Goal: Task Accomplishment & Management: Manage account settings

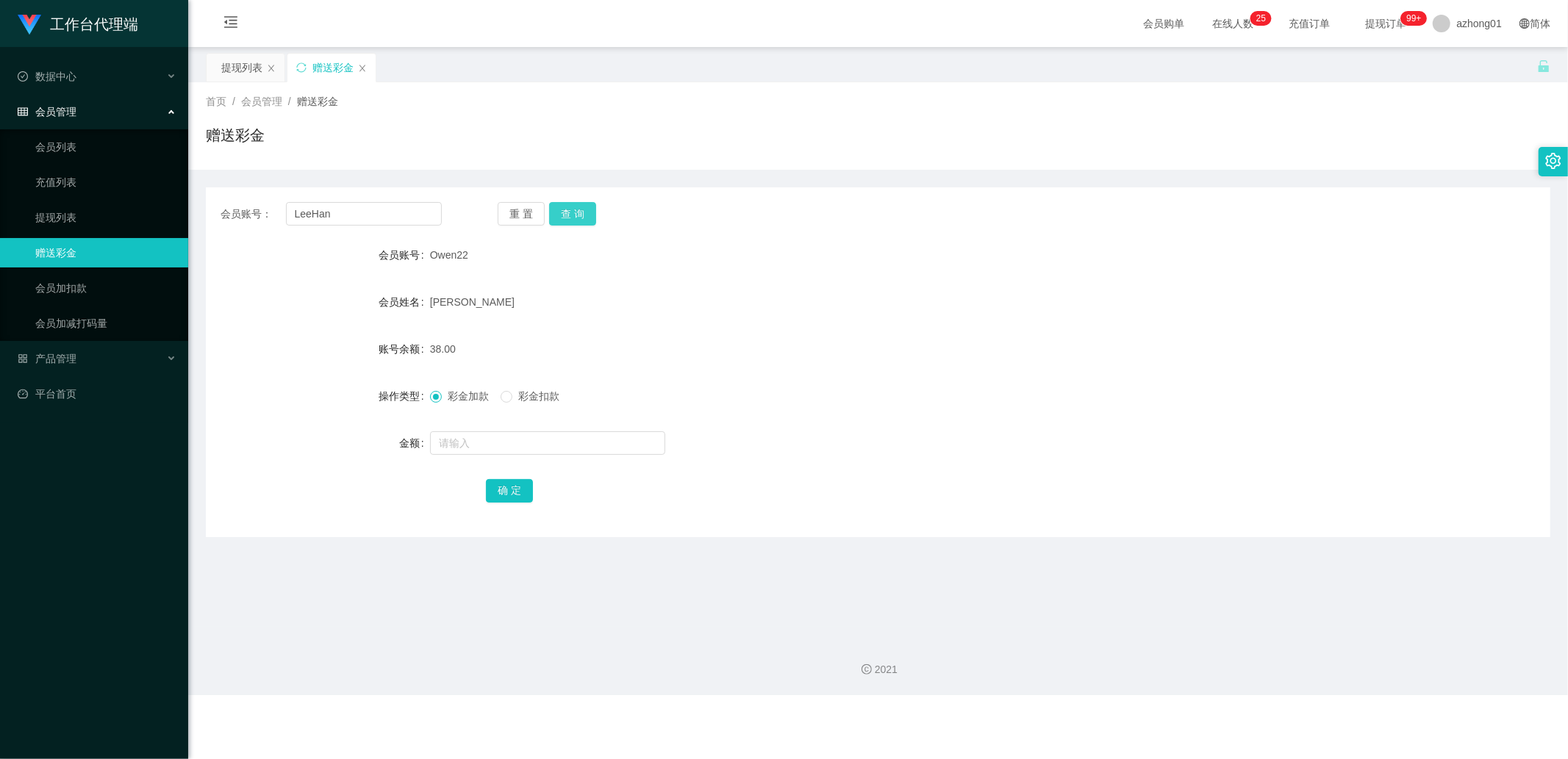
type input "LeeHan"
click at [559, 210] on button "查 询" at bounding box center [573, 214] width 47 height 24
click at [400, 224] on input "LeeHan" at bounding box center [363, 214] width 157 height 24
click at [349, 215] on input "text" at bounding box center [363, 214] width 157 height 24
paste input "kkyy"
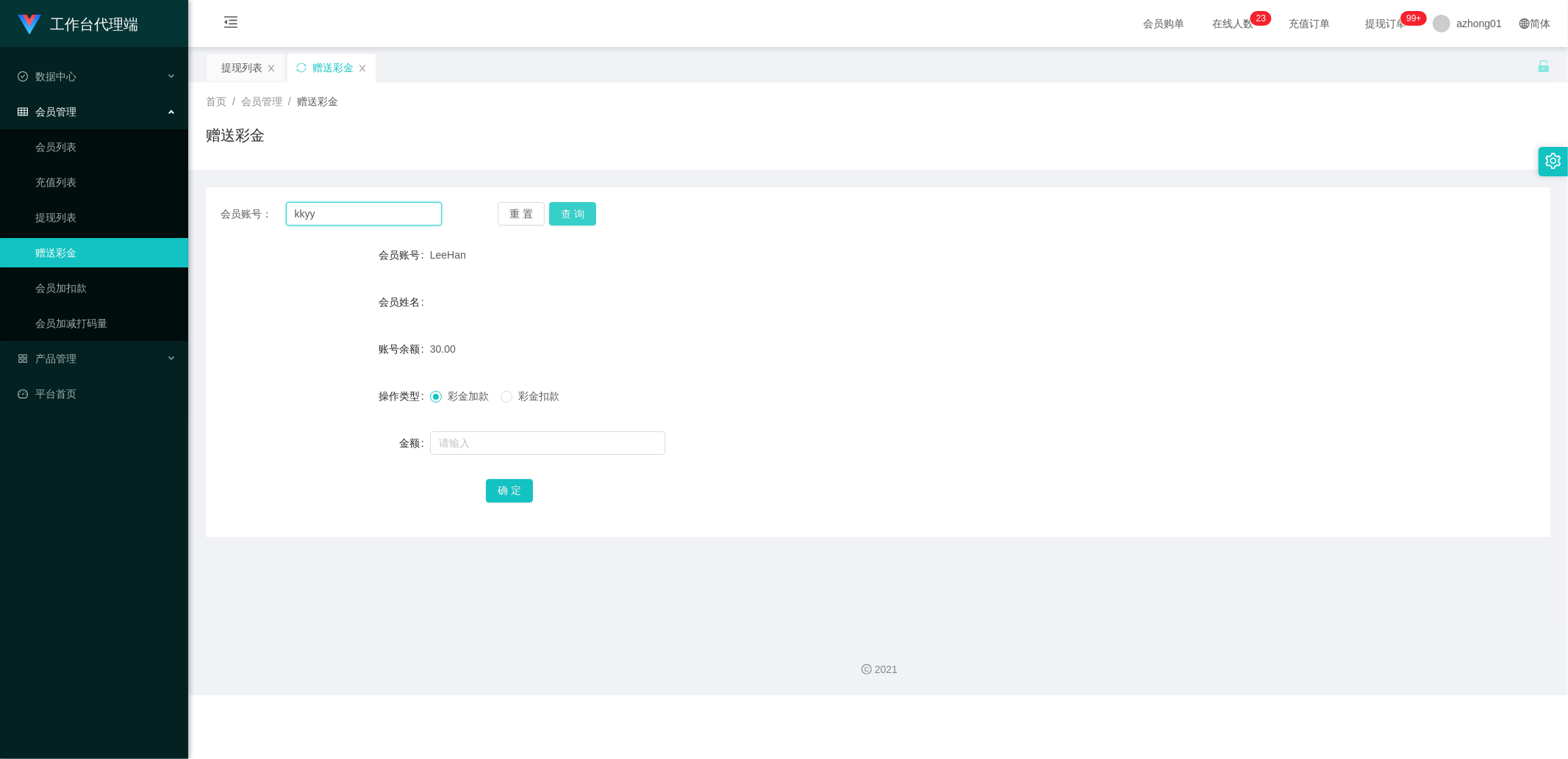
type input "kkyy"
drag, startPoint x: 552, startPoint y: 221, endPoint x: 550, endPoint y: 229, distance: 8.2
click at [552, 221] on button "查 询" at bounding box center [573, 214] width 47 height 24
click at [467, 446] on input "text" at bounding box center [548, 443] width 235 height 24
type input "60"
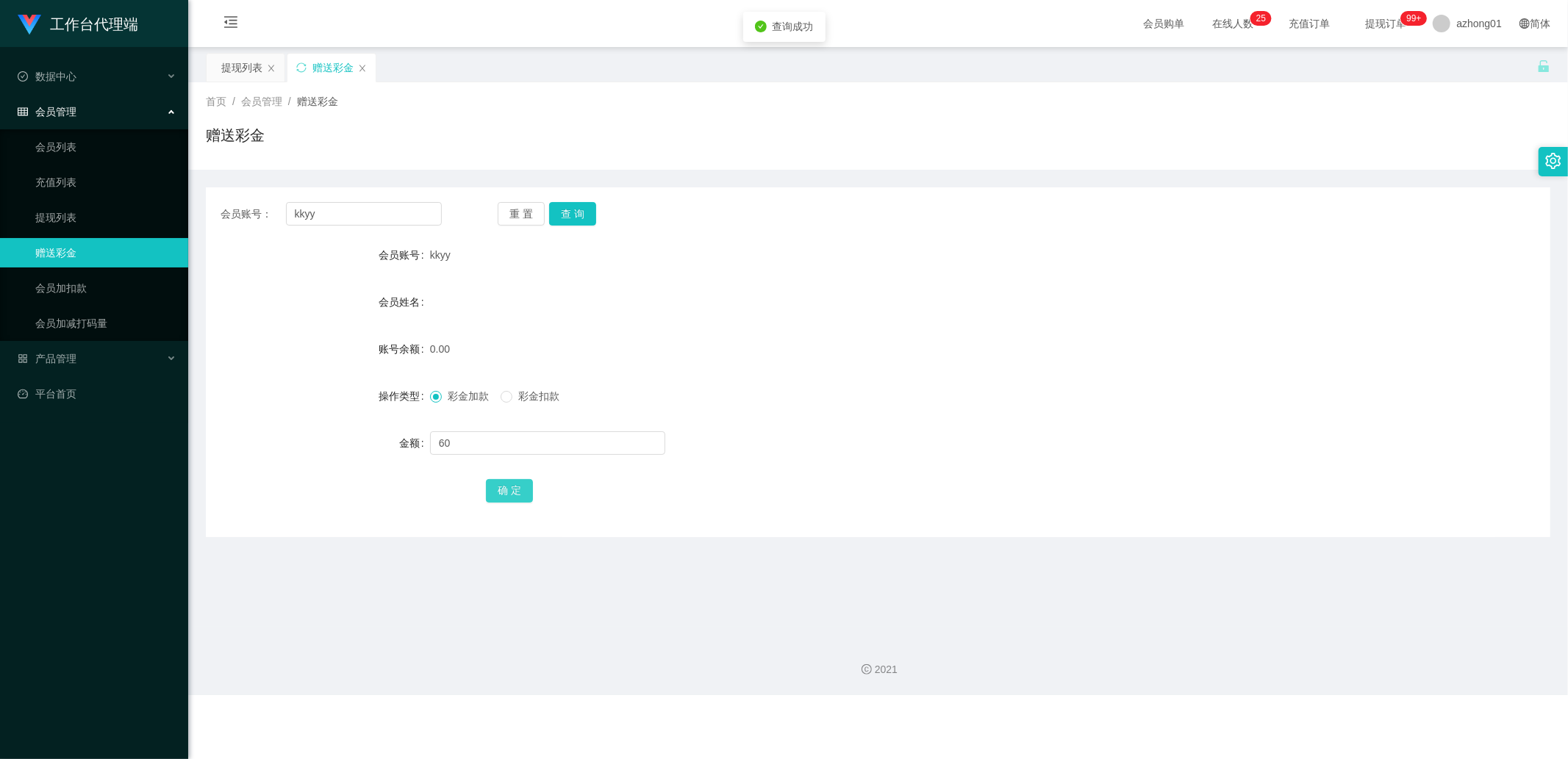
click at [529, 491] on button "确 定" at bounding box center [509, 491] width 47 height 24
click at [77, 225] on link "提现列表" at bounding box center [105, 218] width 141 height 30
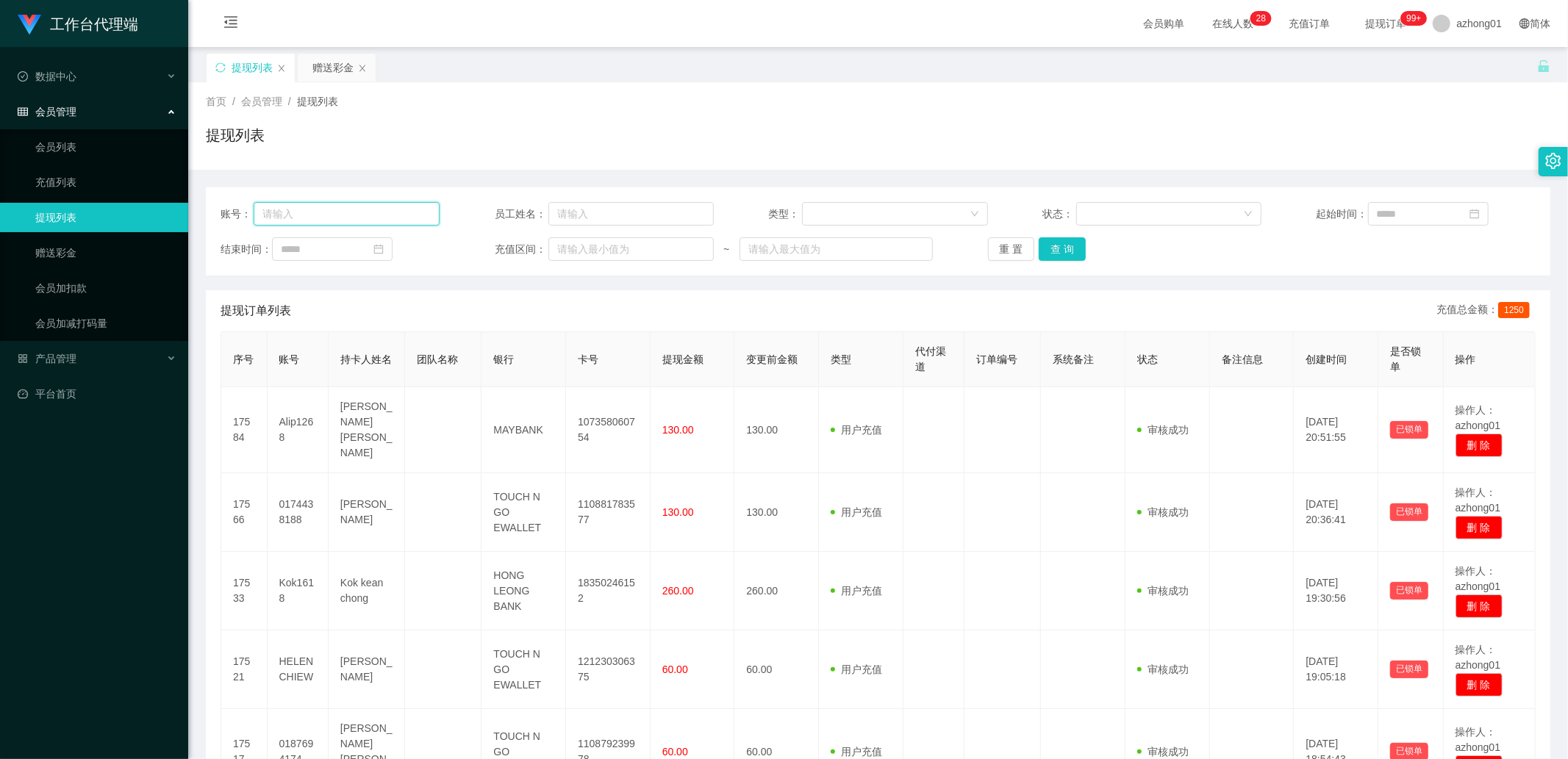
click at [393, 216] on input "text" at bounding box center [346, 214] width 186 height 24
paste input "hongyaolong"
type input "hongyaolong"
drag, startPoint x: 1053, startPoint y: 251, endPoint x: 1119, endPoint y: 253, distance: 66.0
click at [1057, 251] on button "查 询" at bounding box center [1063, 249] width 47 height 24
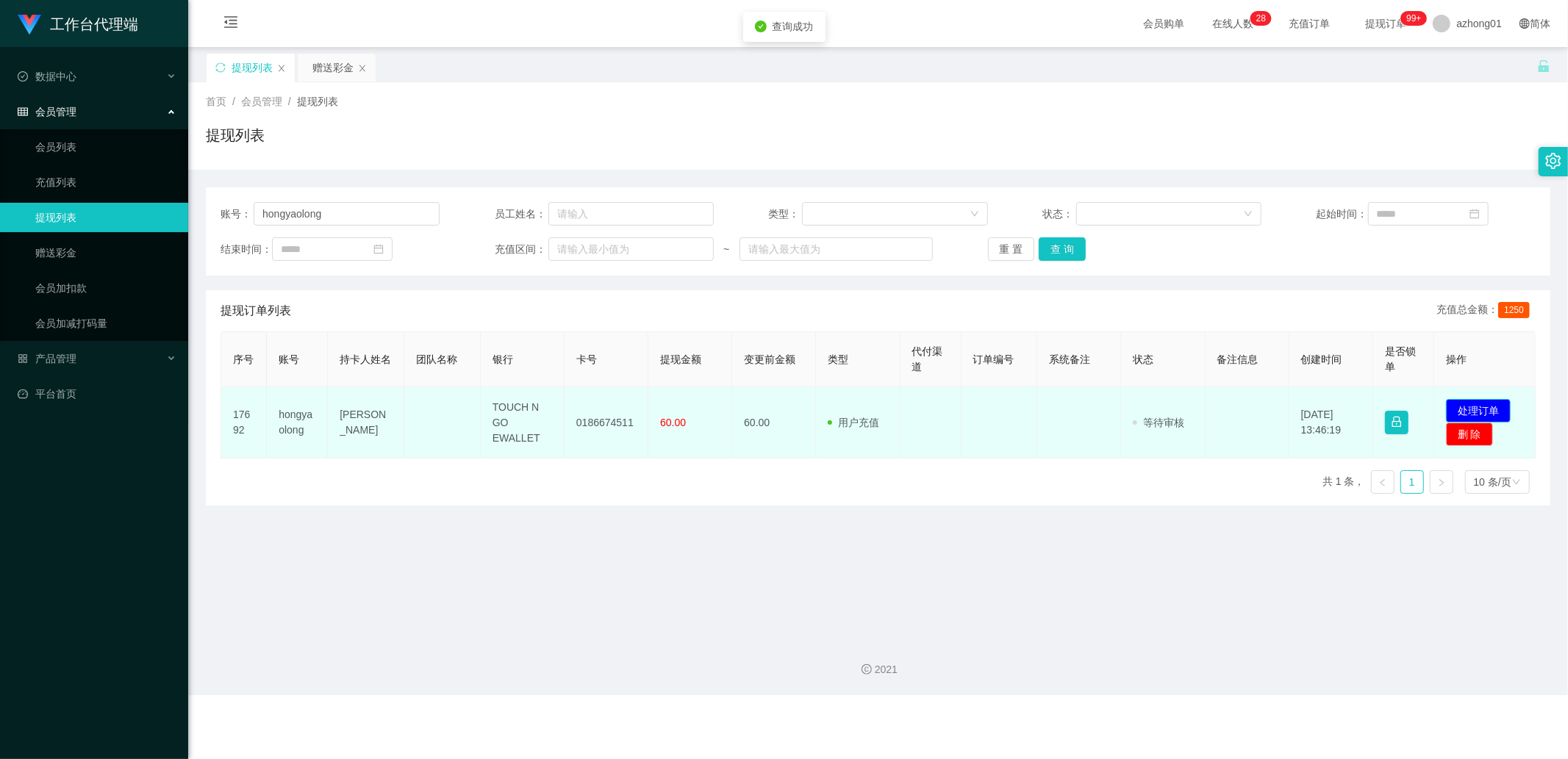
click at [1473, 407] on button "处理订单" at bounding box center [1478, 411] width 65 height 24
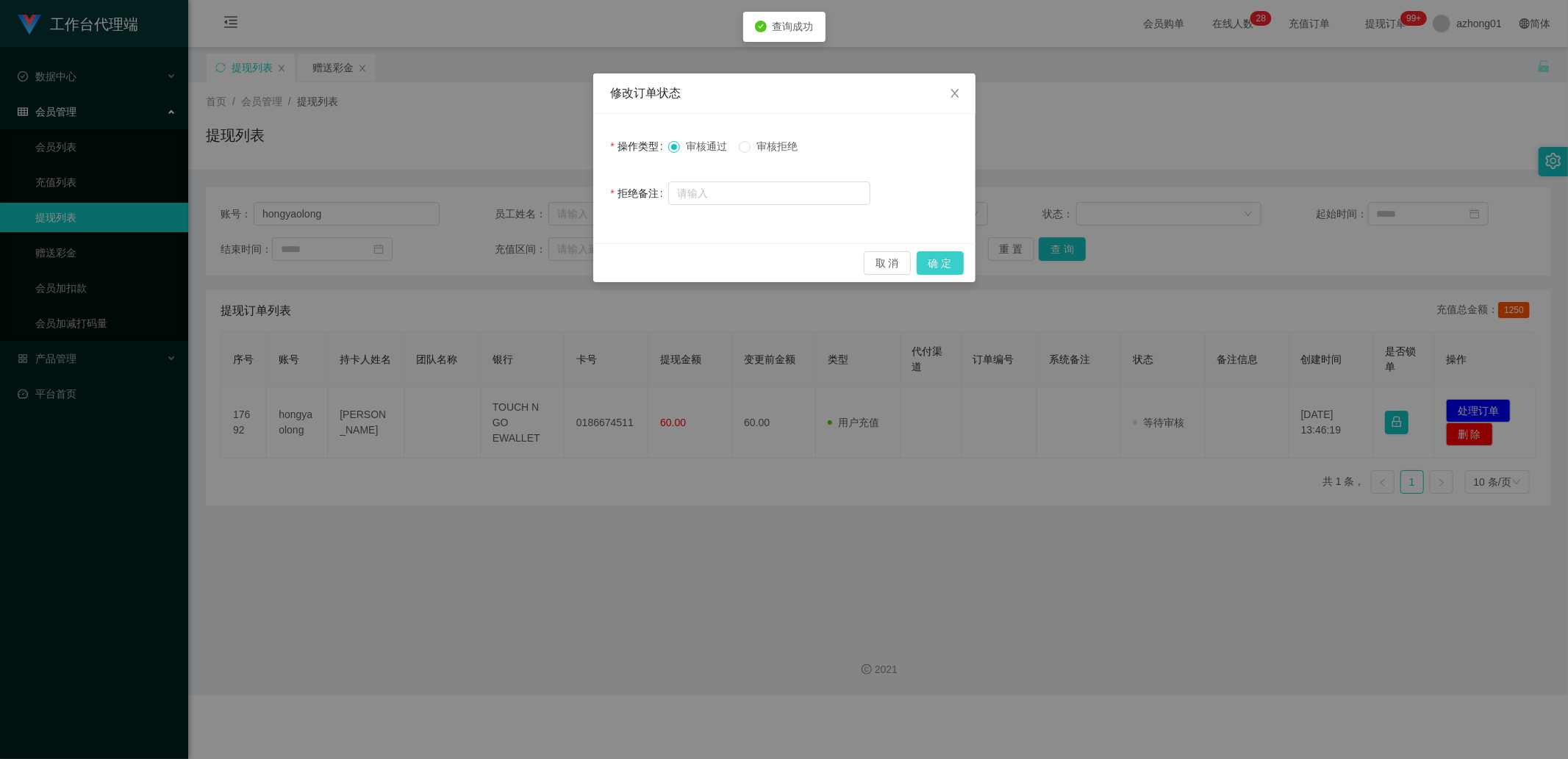
click at [943, 269] on button "确 定" at bounding box center [941, 263] width 47 height 24
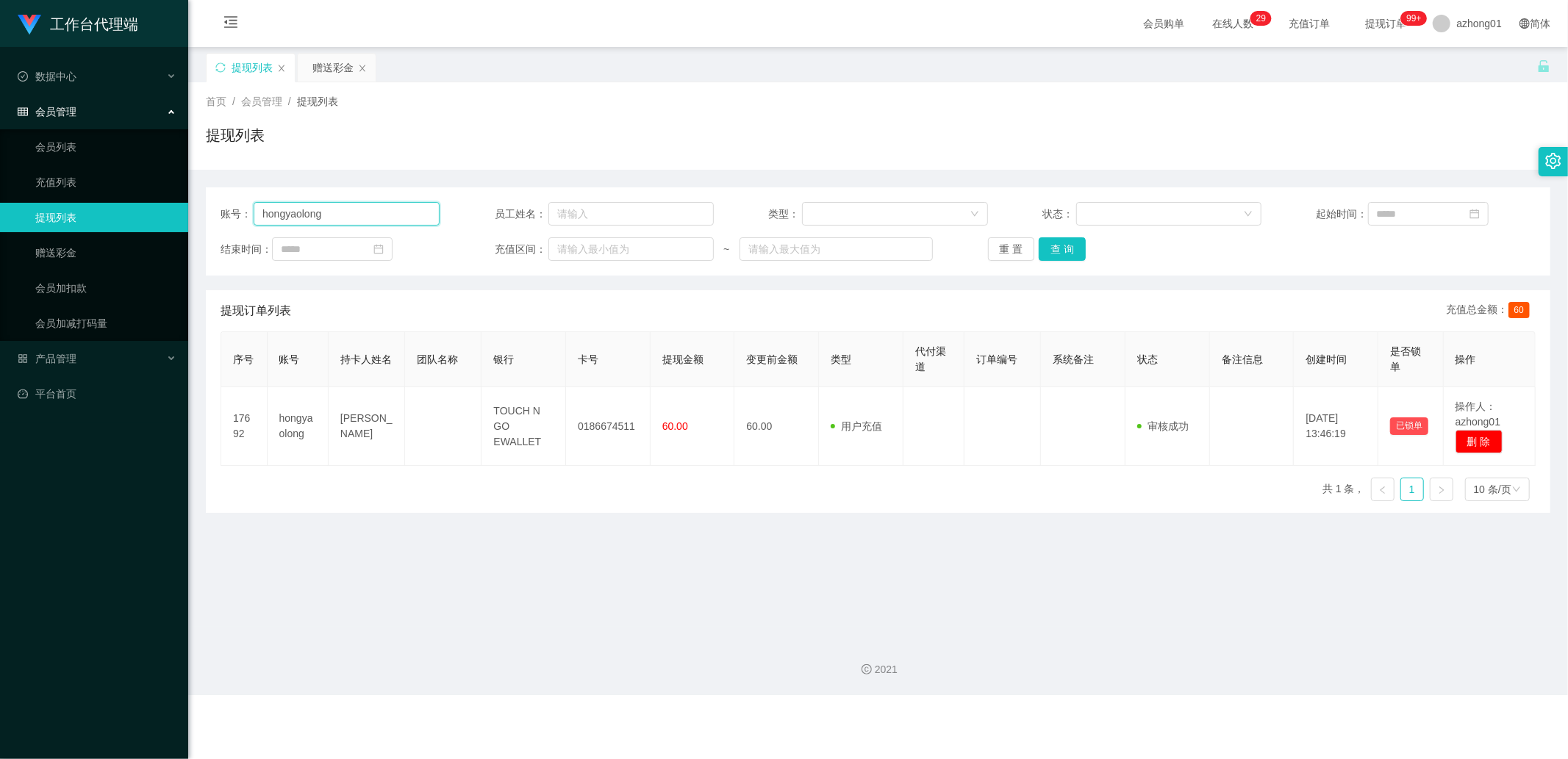
click at [375, 224] on input "hongyaolong" at bounding box center [346, 214] width 186 height 24
drag, startPoint x: 158, startPoint y: 259, endPoint x: 173, endPoint y: 258, distance: 15.0
click at [158, 259] on link "赠送彩金" at bounding box center [105, 253] width 141 height 30
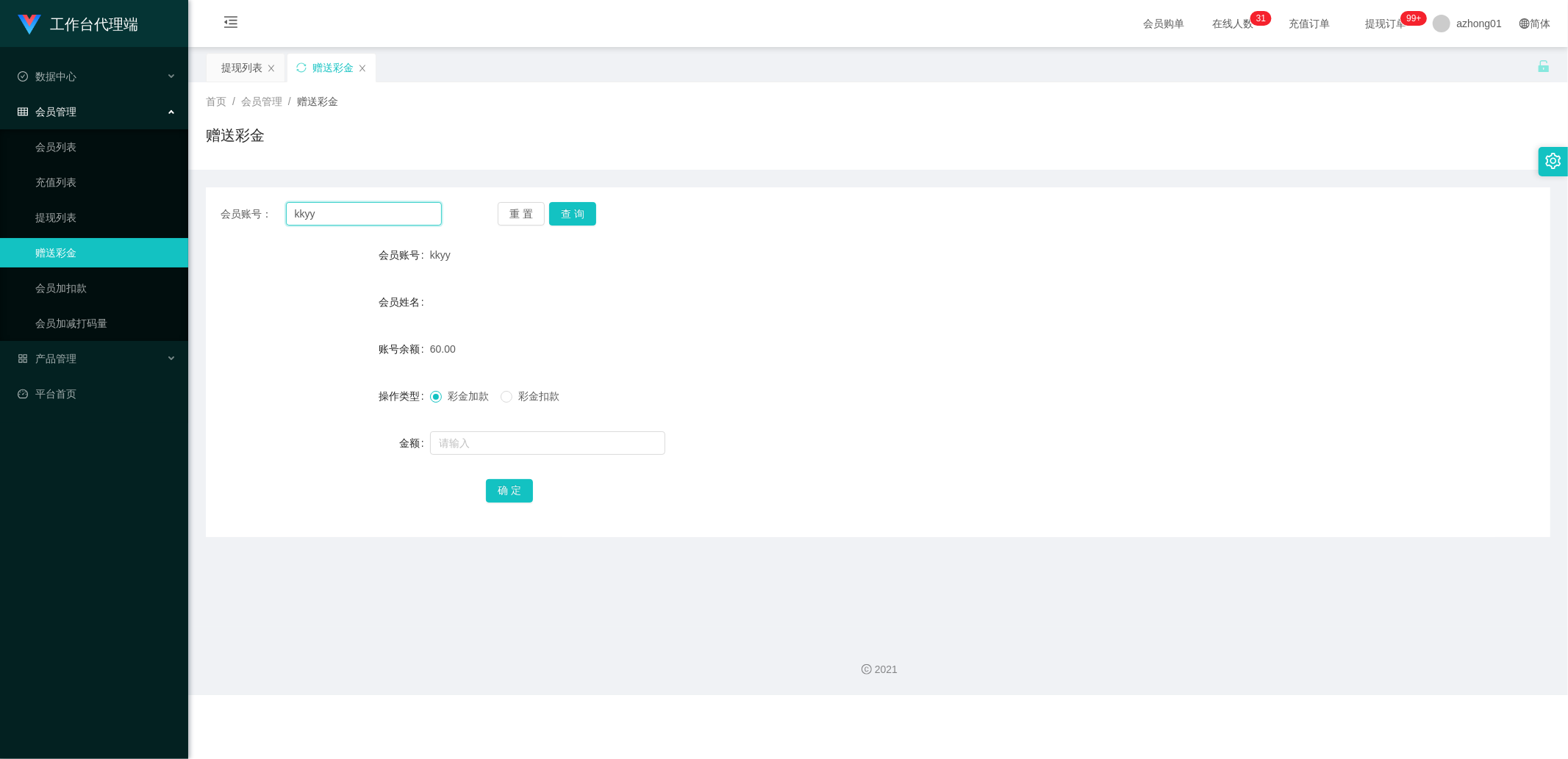
click at [412, 217] on input "kkyy" at bounding box center [363, 214] width 157 height 24
paste input "LeeHan"
type input "LeeHan"
click at [570, 209] on button "查 询" at bounding box center [573, 214] width 47 height 24
click at [477, 442] on input "text" at bounding box center [548, 443] width 235 height 24
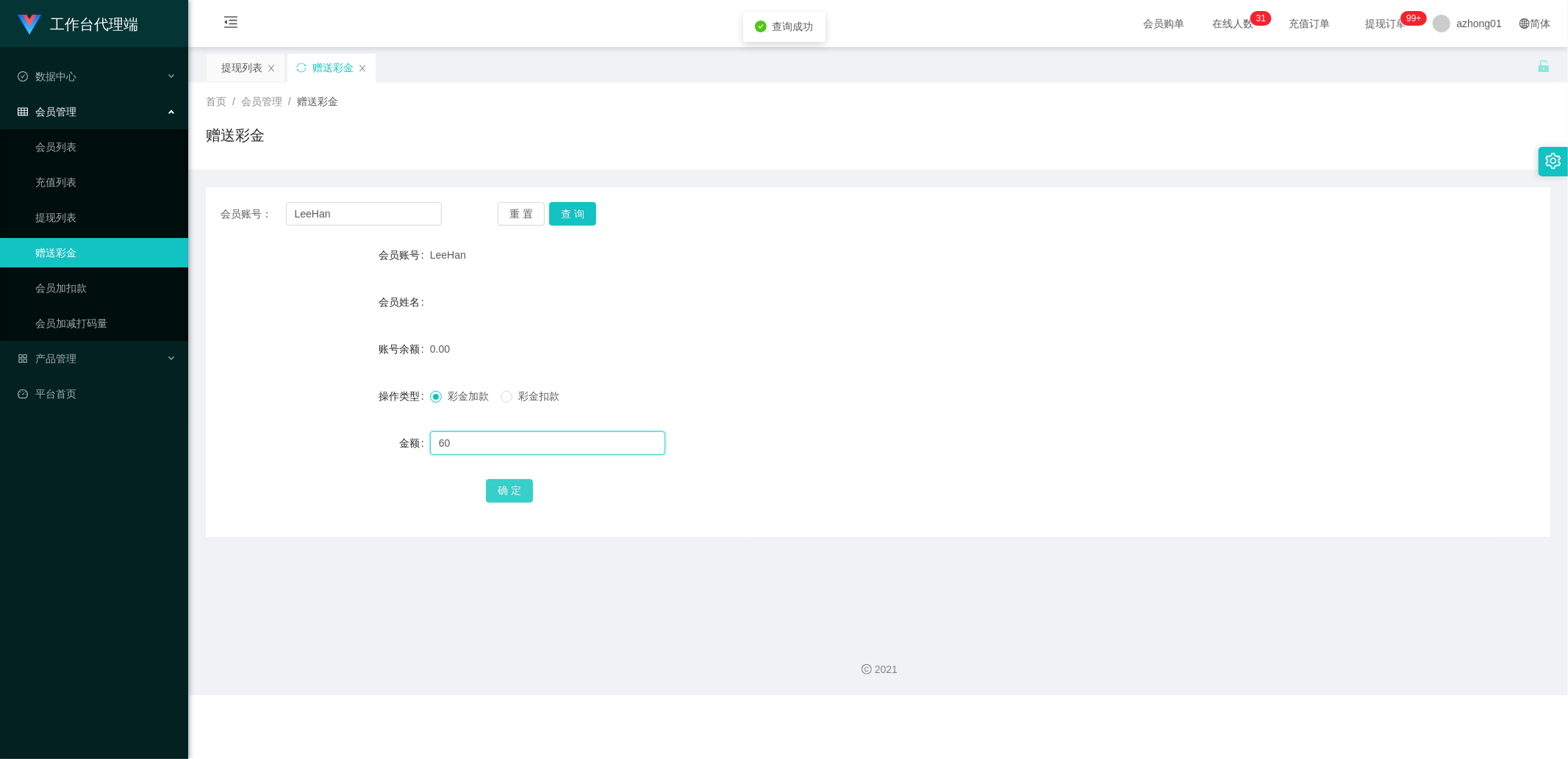
type input "60"
click at [511, 497] on button "确 定" at bounding box center [509, 491] width 47 height 24
click at [352, 208] on input "LeeHan" at bounding box center [363, 214] width 157 height 24
paste input "Wayxiang68"
type input "Wayxiang68"
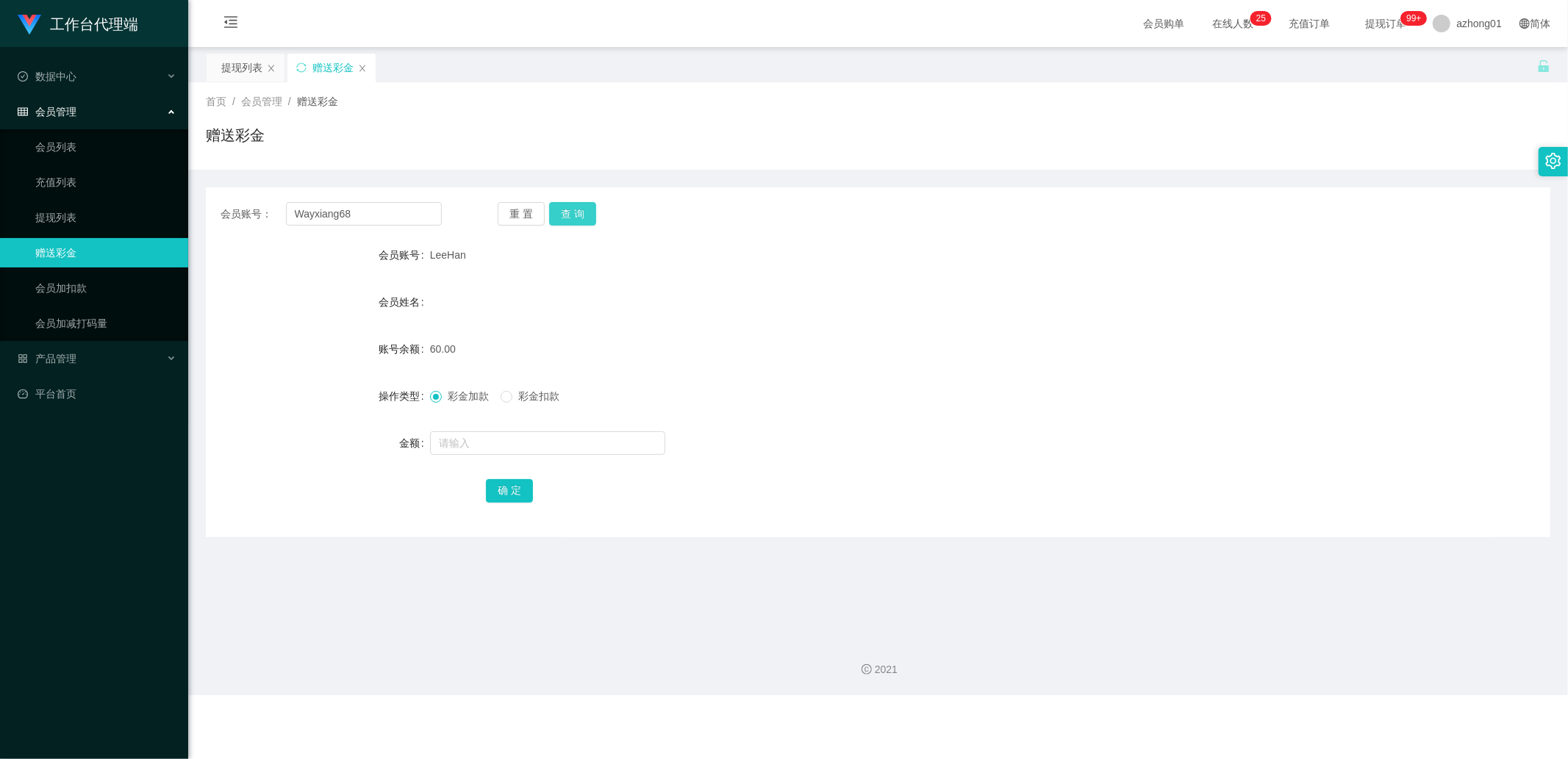
click at [575, 216] on button "查 询" at bounding box center [573, 214] width 47 height 24
click at [496, 436] on input "text" at bounding box center [548, 443] width 235 height 24
type input "60"
drag, startPoint x: 505, startPoint y: 482, endPoint x: 518, endPoint y: 485, distance: 13.3
click at [505, 482] on button "确 定" at bounding box center [509, 491] width 47 height 24
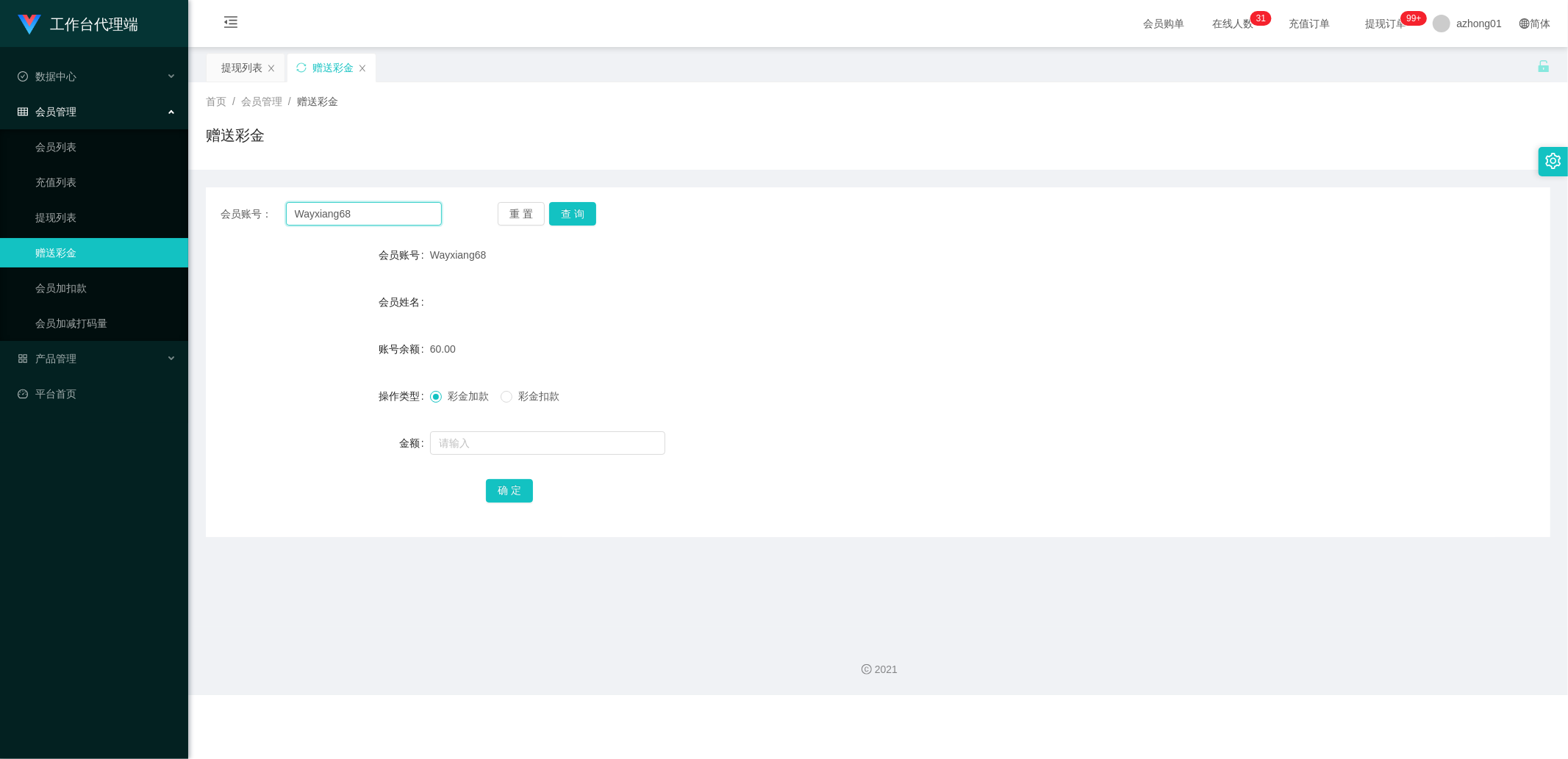
click at [390, 219] on input "Wayxiang68" at bounding box center [363, 214] width 157 height 24
drag, startPoint x: 115, startPoint y: 208, endPoint x: 144, endPoint y: 204, distance: 29.3
click at [115, 208] on link "提现列表" at bounding box center [105, 218] width 141 height 30
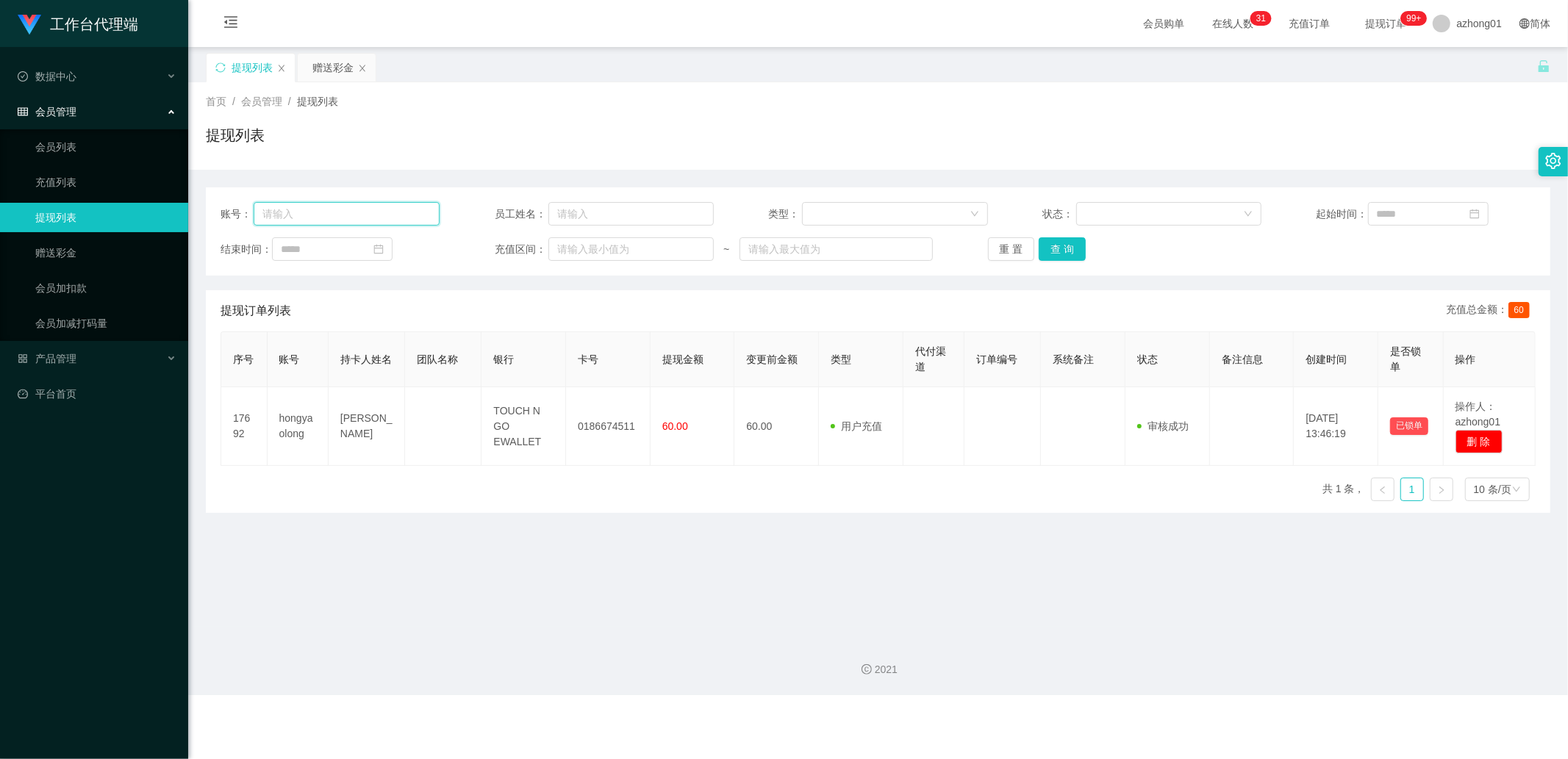
click at [347, 210] on input "text" at bounding box center [346, 214] width 186 height 24
paste input "LeeHan"
type input "LeeHan"
click at [1067, 254] on button "查 询" at bounding box center [1063, 249] width 47 height 24
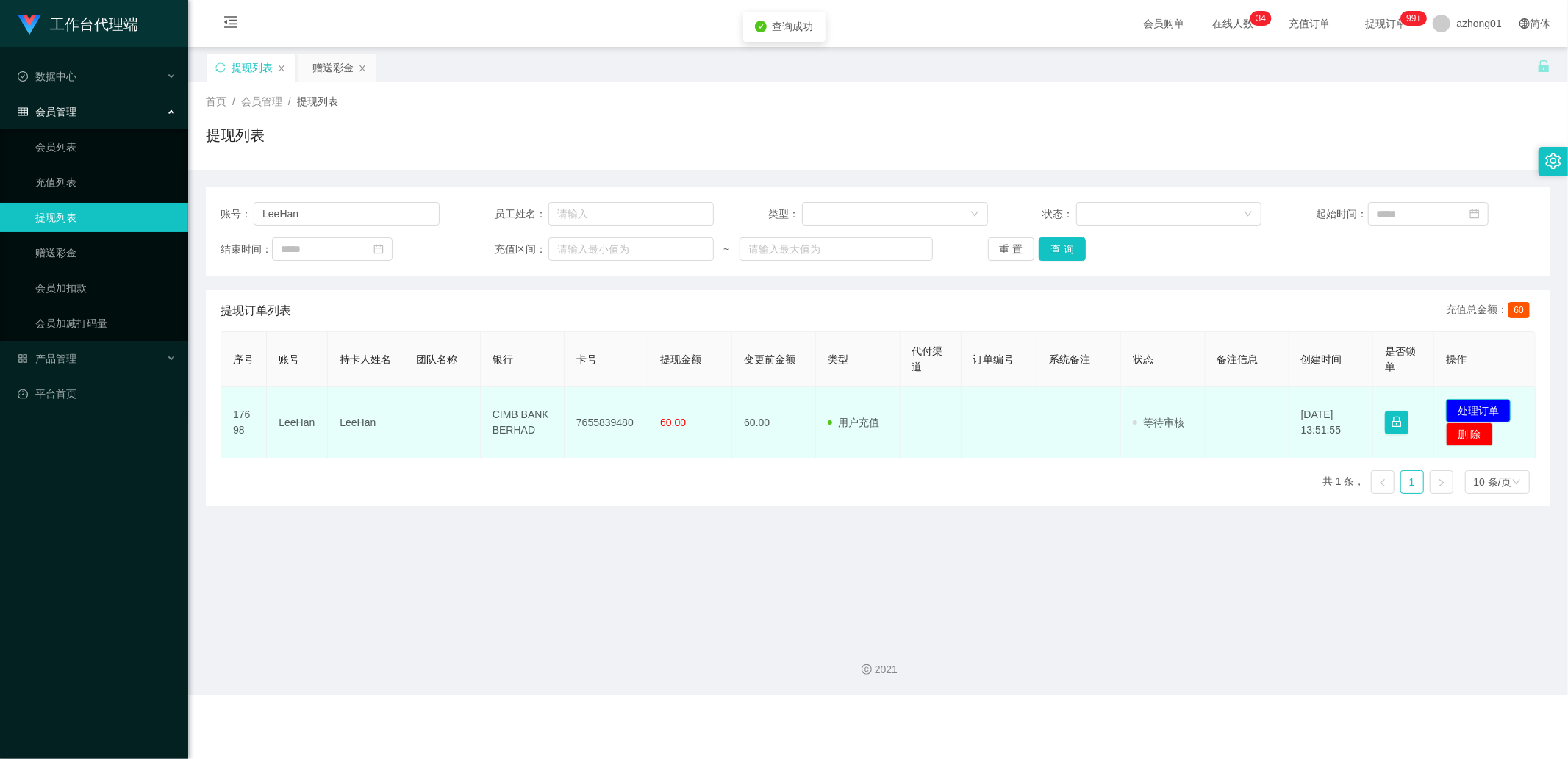
click at [1467, 407] on button "处理订单" at bounding box center [1478, 411] width 65 height 24
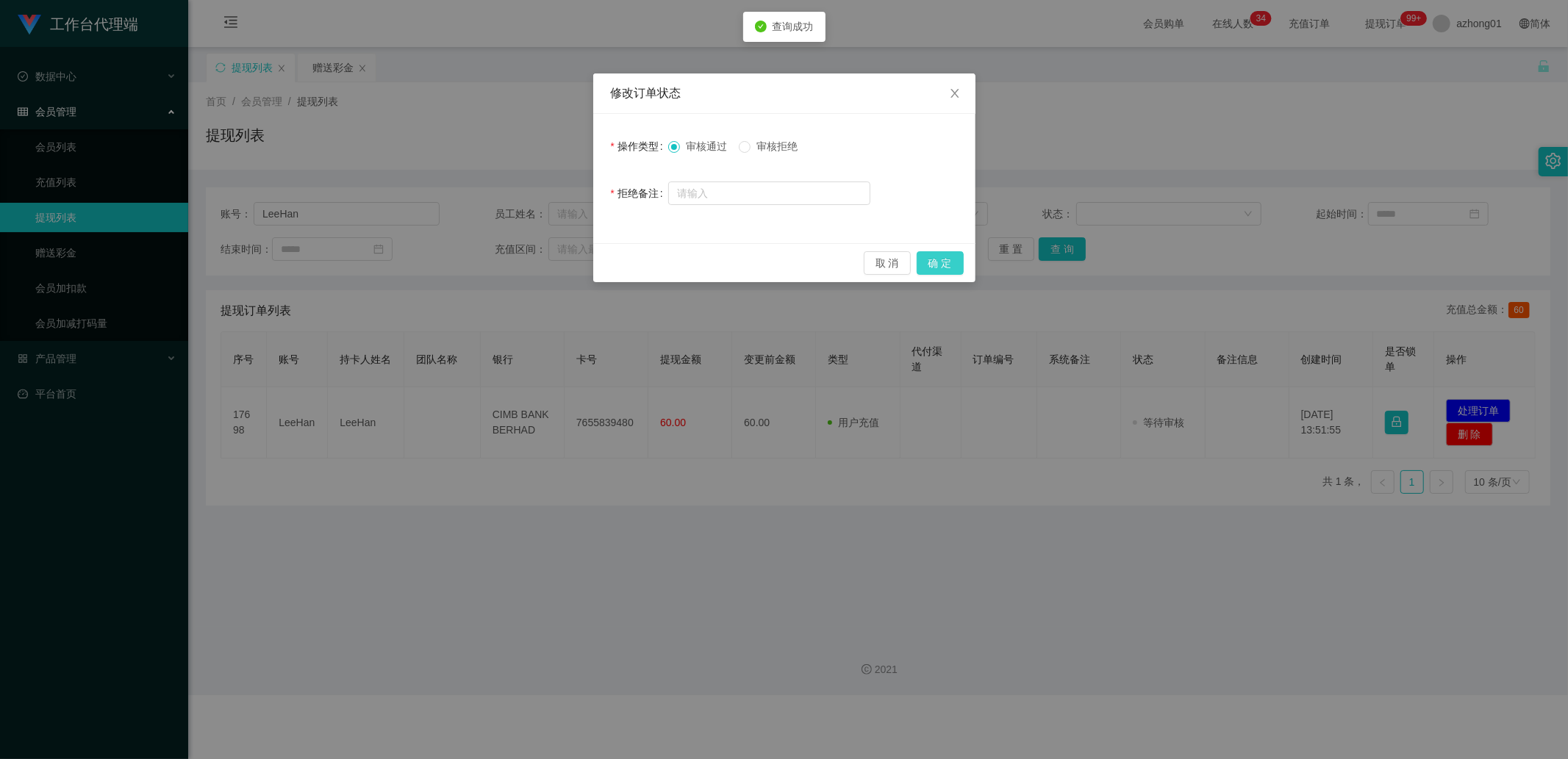
click at [930, 272] on button "确 定" at bounding box center [941, 263] width 47 height 24
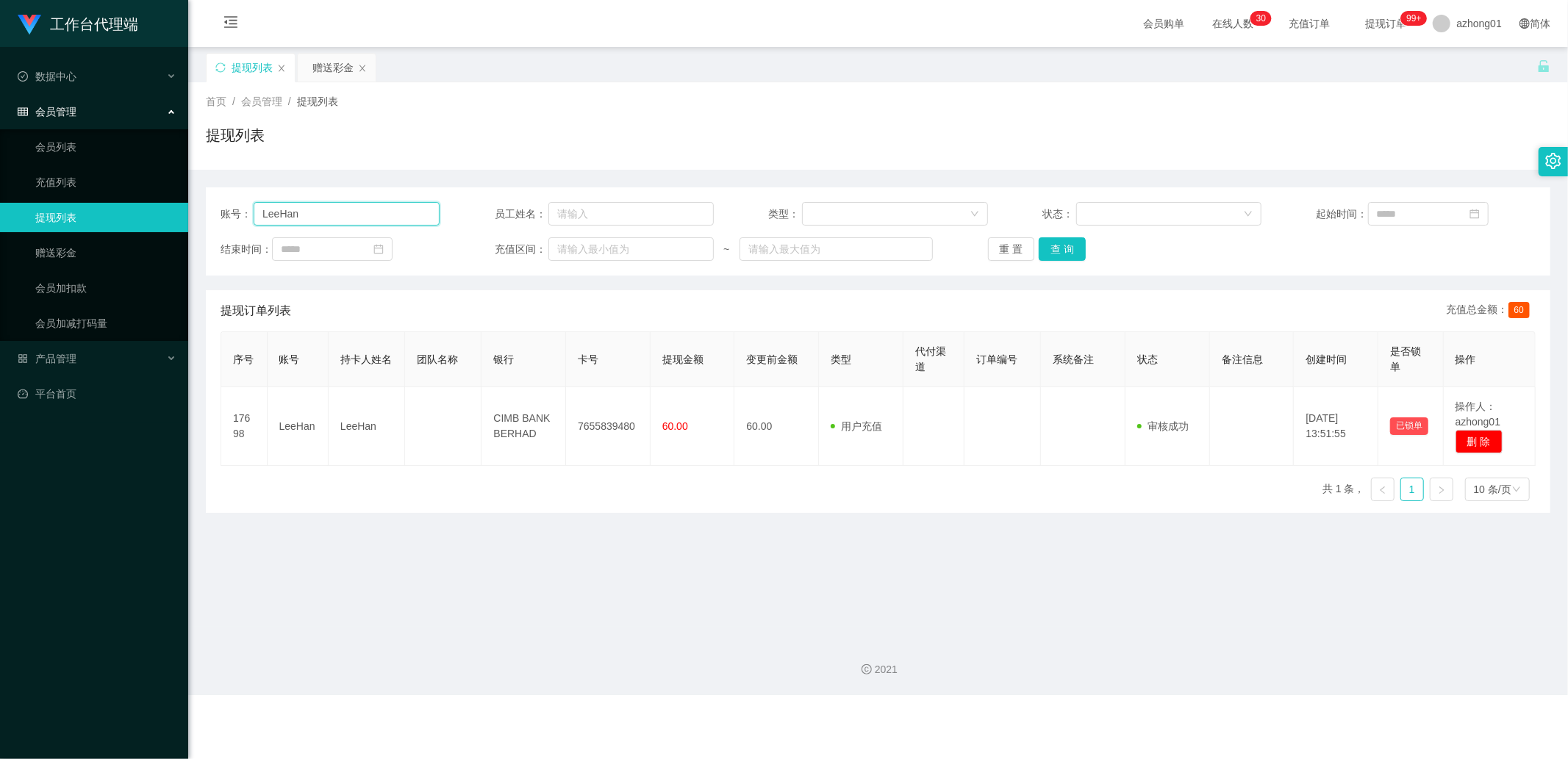
click at [314, 219] on input "LeeHan" at bounding box center [346, 214] width 186 height 24
paste input "kkyy"
type input "kkyy"
drag, startPoint x: 1057, startPoint y: 253, endPoint x: 1064, endPoint y: 255, distance: 7.3
click at [1057, 253] on button "查 询" at bounding box center [1063, 249] width 47 height 24
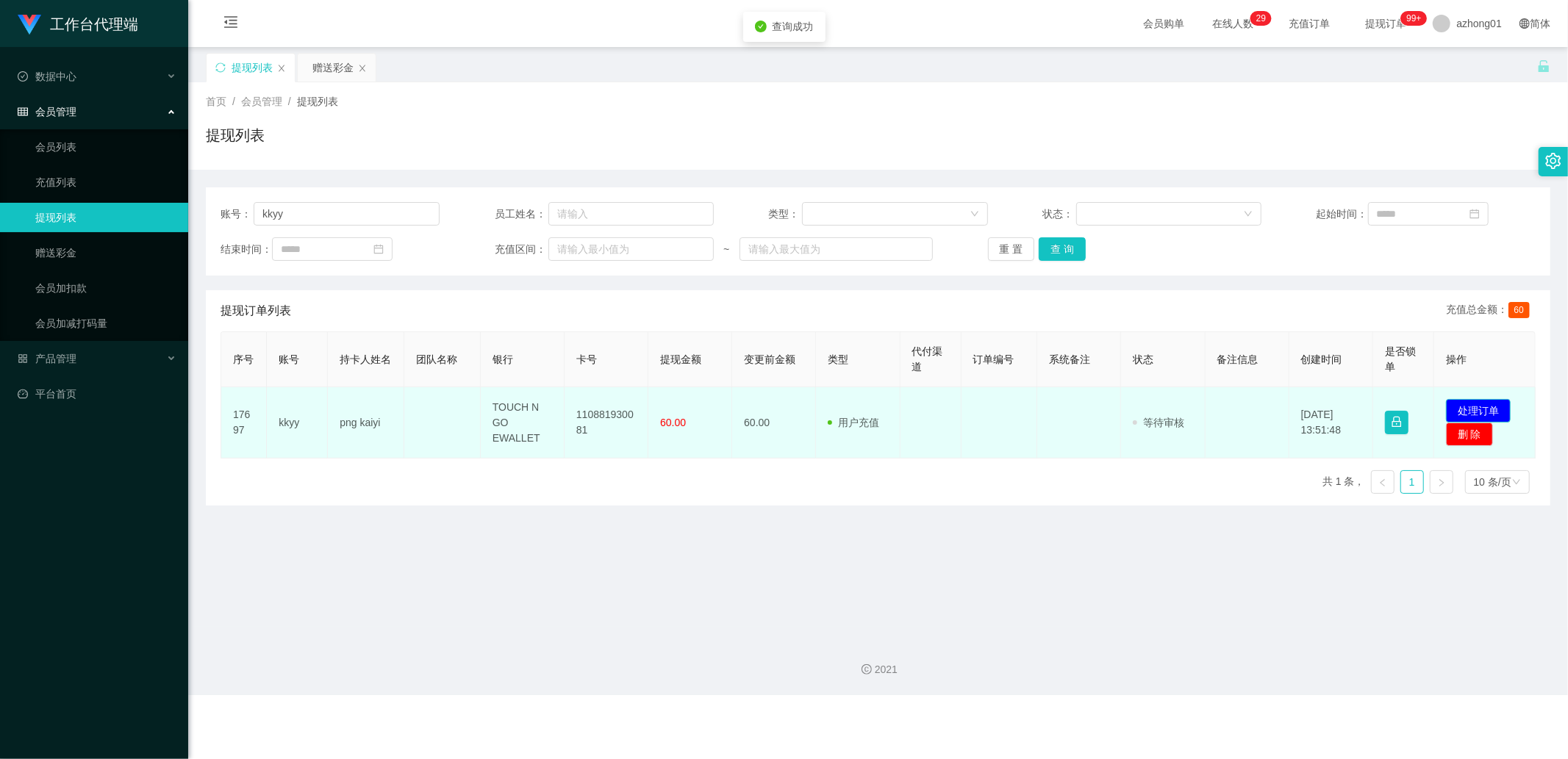
drag, startPoint x: 1468, startPoint y: 409, endPoint x: 1396, endPoint y: 387, distance: 75.3
click at [1466, 407] on button "处理订单" at bounding box center [1478, 411] width 65 height 24
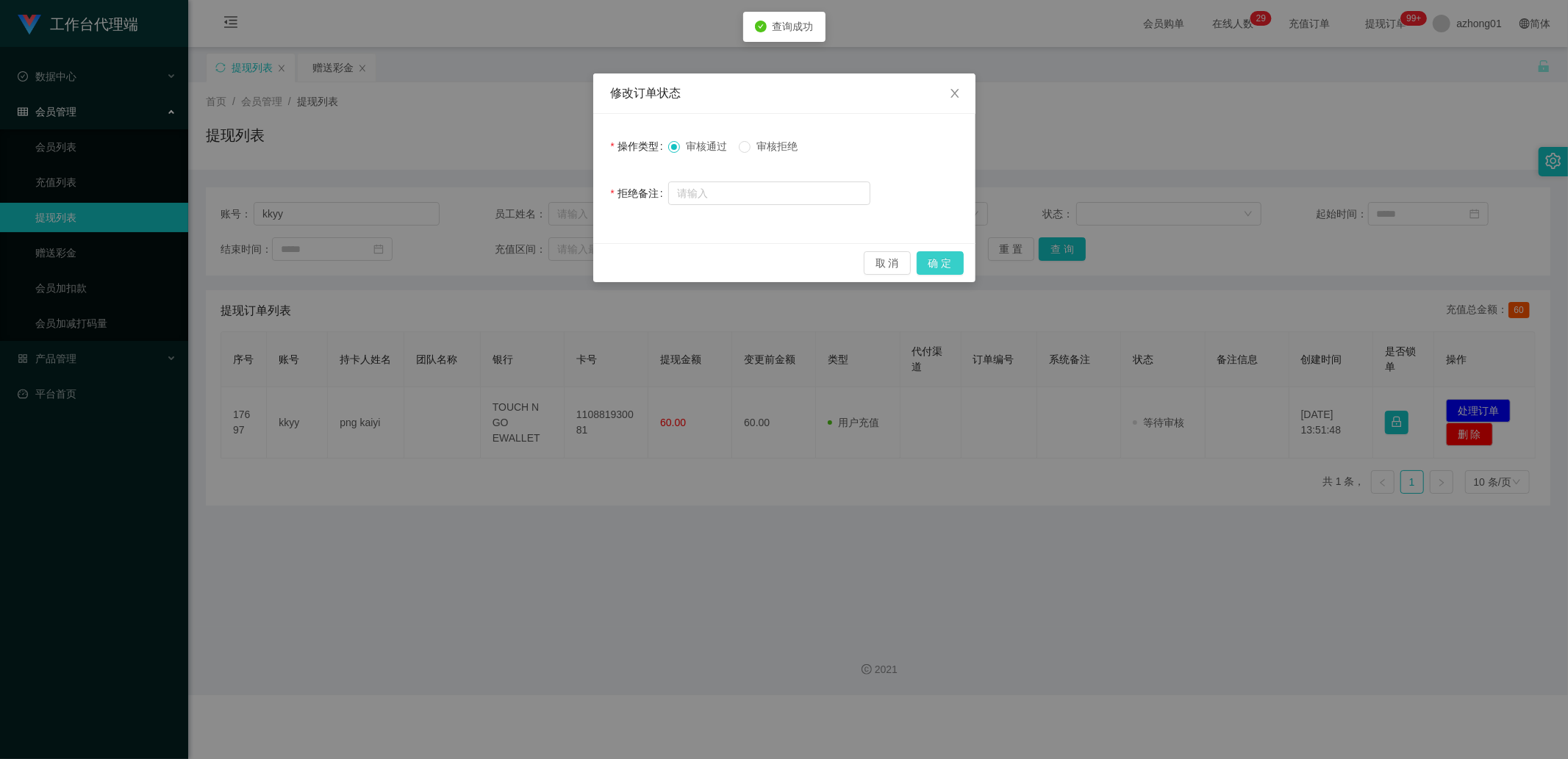
click at [940, 262] on button "确 定" at bounding box center [941, 263] width 47 height 24
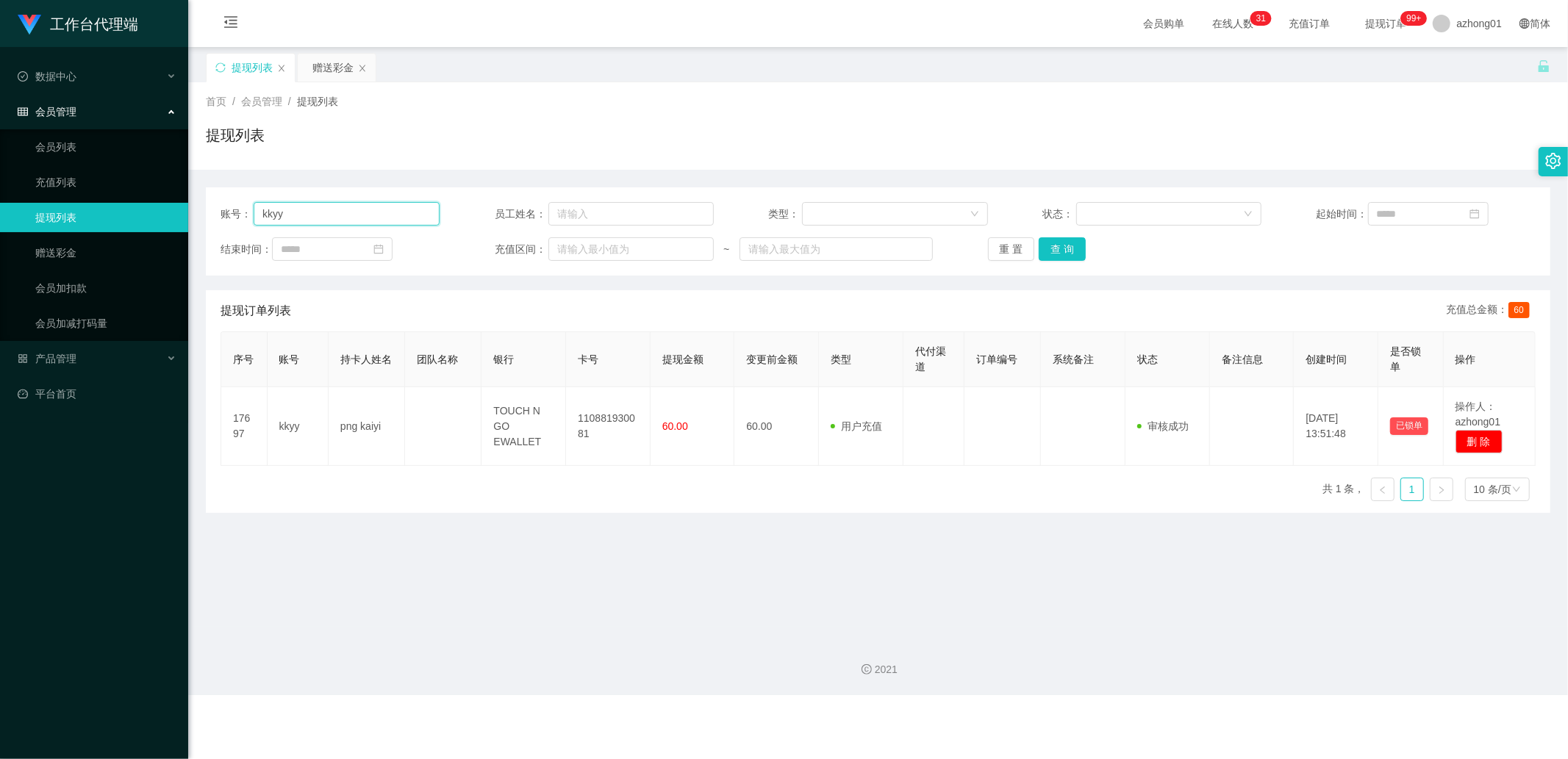
click at [364, 208] on input "kkyy" at bounding box center [346, 214] width 186 height 24
paste input "0174560910"
type input "0174560910"
click at [1047, 240] on button "查 询" at bounding box center [1063, 249] width 47 height 24
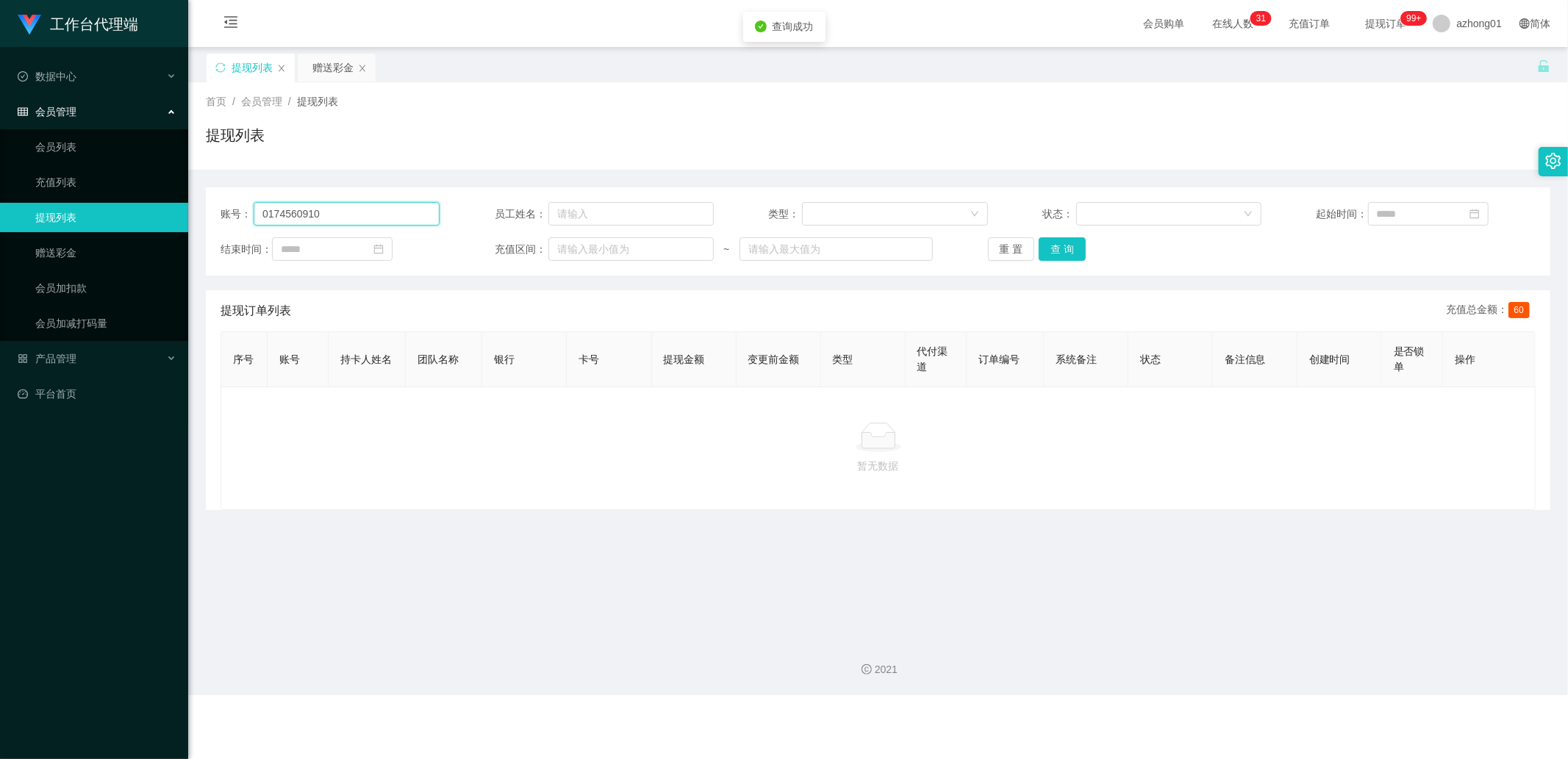
click at [356, 212] on input "0174560910" at bounding box center [346, 214] width 186 height 24
click at [77, 245] on link "赠送彩金" at bounding box center [105, 253] width 141 height 30
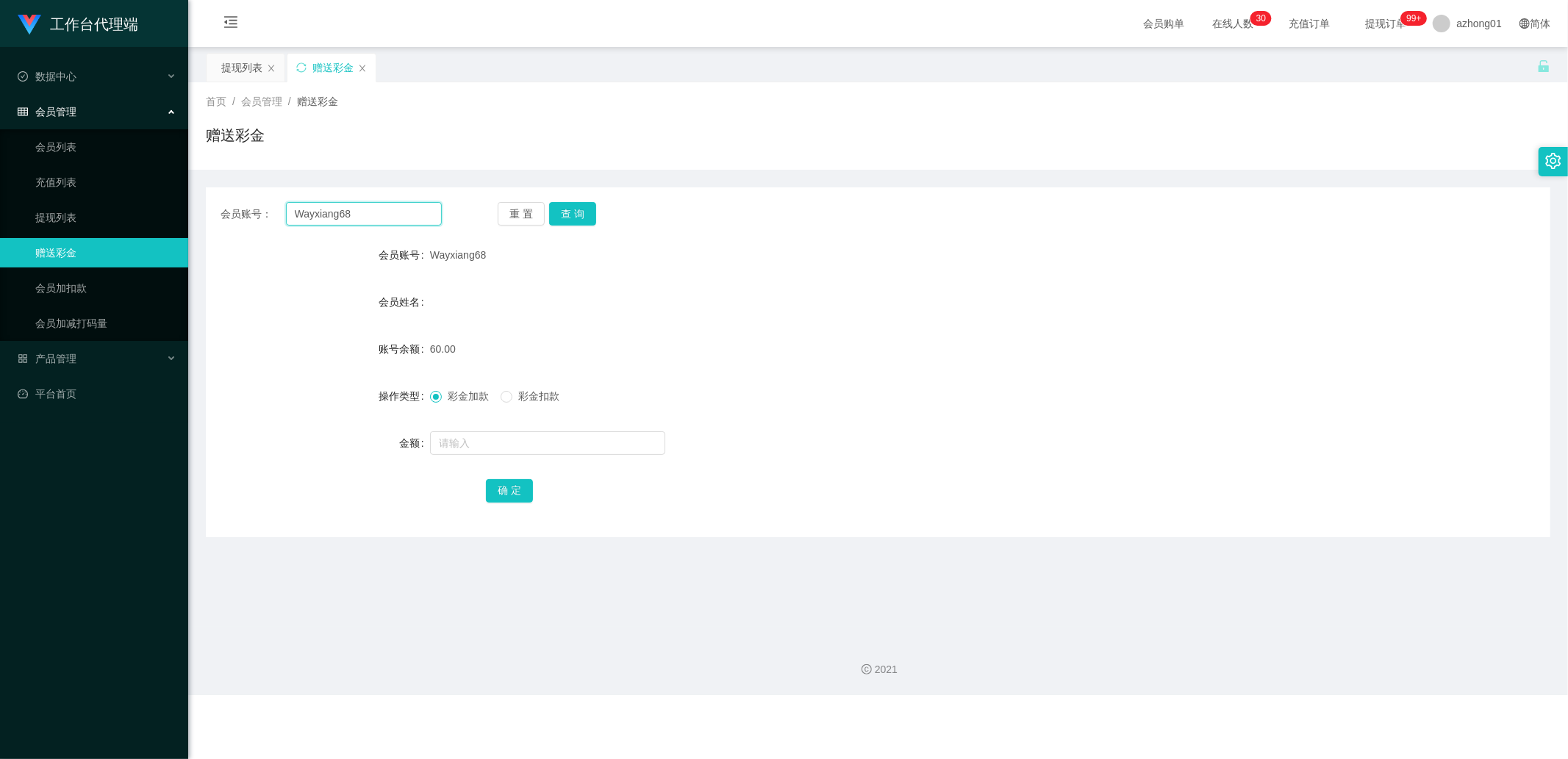
click at [360, 211] on input "Wayxiang68" at bounding box center [363, 214] width 157 height 24
paste input "0174560910"
type input "0174560910"
click at [572, 217] on button "查 询" at bounding box center [573, 214] width 47 height 24
click at [490, 456] on div at bounding box center [822, 443] width 784 height 30
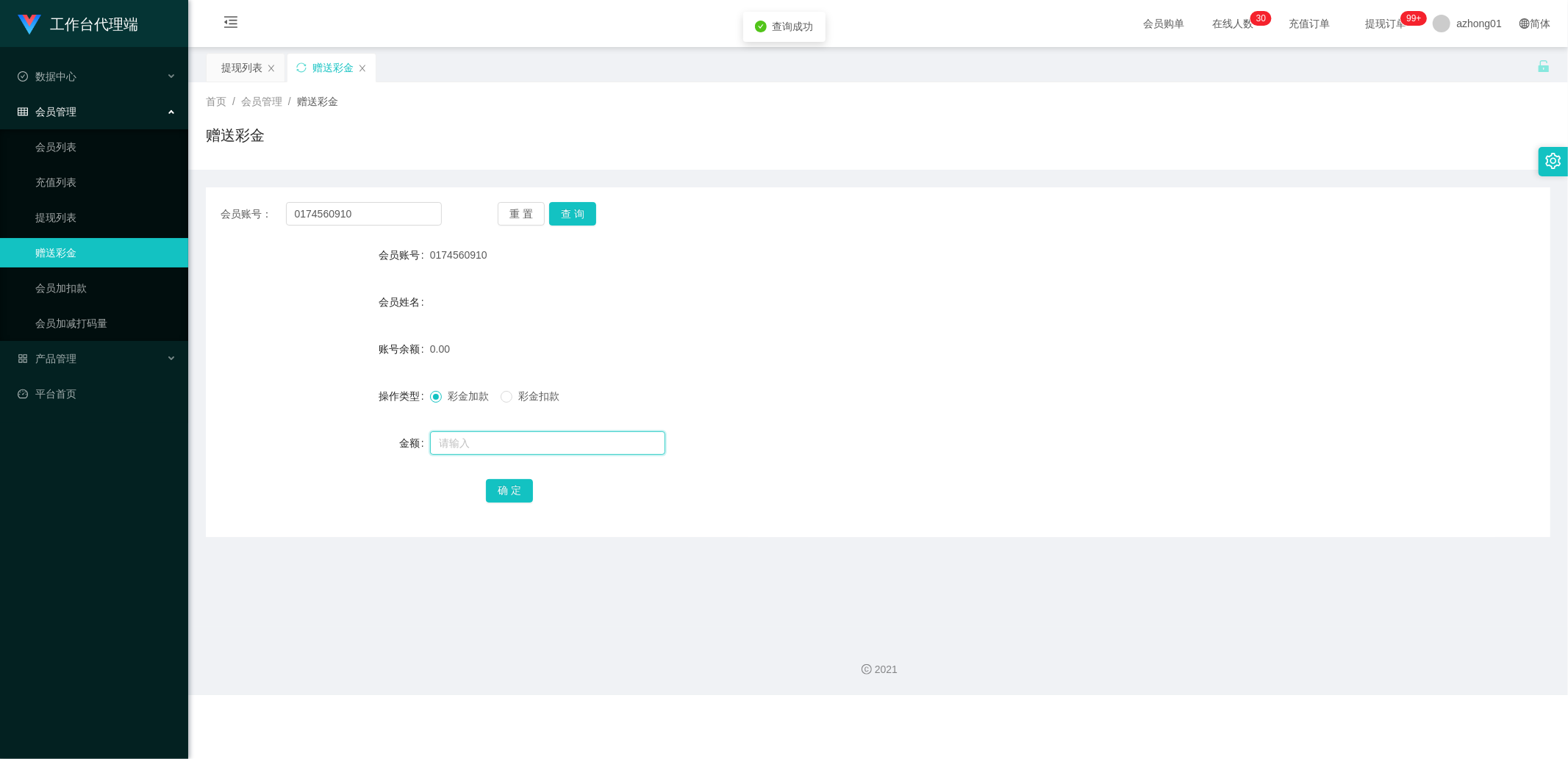
click at [491, 445] on input "text" at bounding box center [548, 443] width 235 height 24
type input "60"
click at [522, 492] on button "确 定" at bounding box center [509, 491] width 47 height 24
click at [386, 211] on input "0174560910" at bounding box center [363, 214] width 157 height 24
paste input "Jeffrey888"
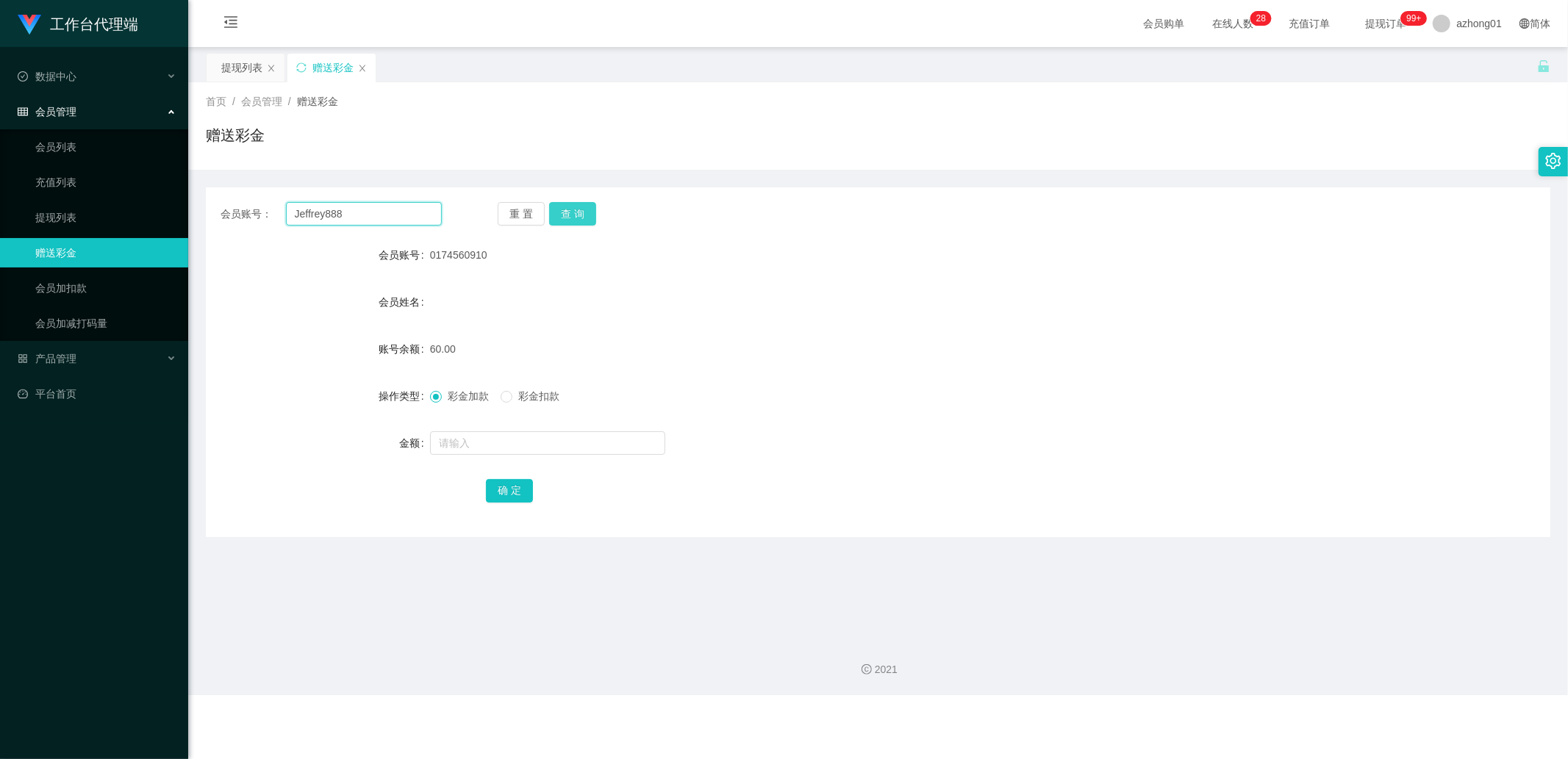
type input "Jeffrey888"
click at [572, 221] on button "查 询" at bounding box center [573, 214] width 47 height 24
click at [490, 451] on input "text" at bounding box center [548, 443] width 235 height 24
type input "60"
click at [497, 483] on button "确 定" at bounding box center [509, 491] width 47 height 24
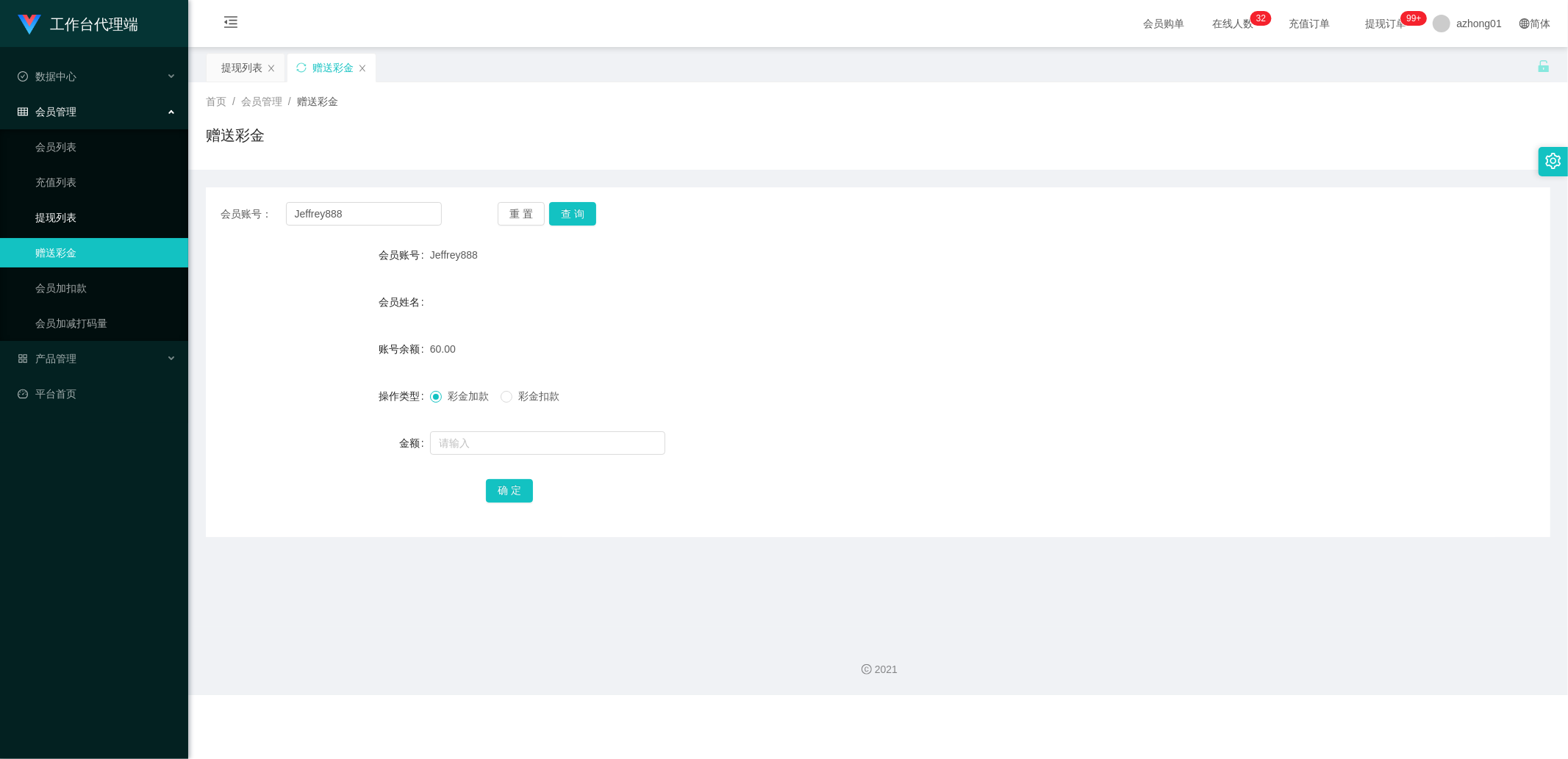
click at [104, 221] on link "提现列表" at bounding box center [105, 218] width 141 height 30
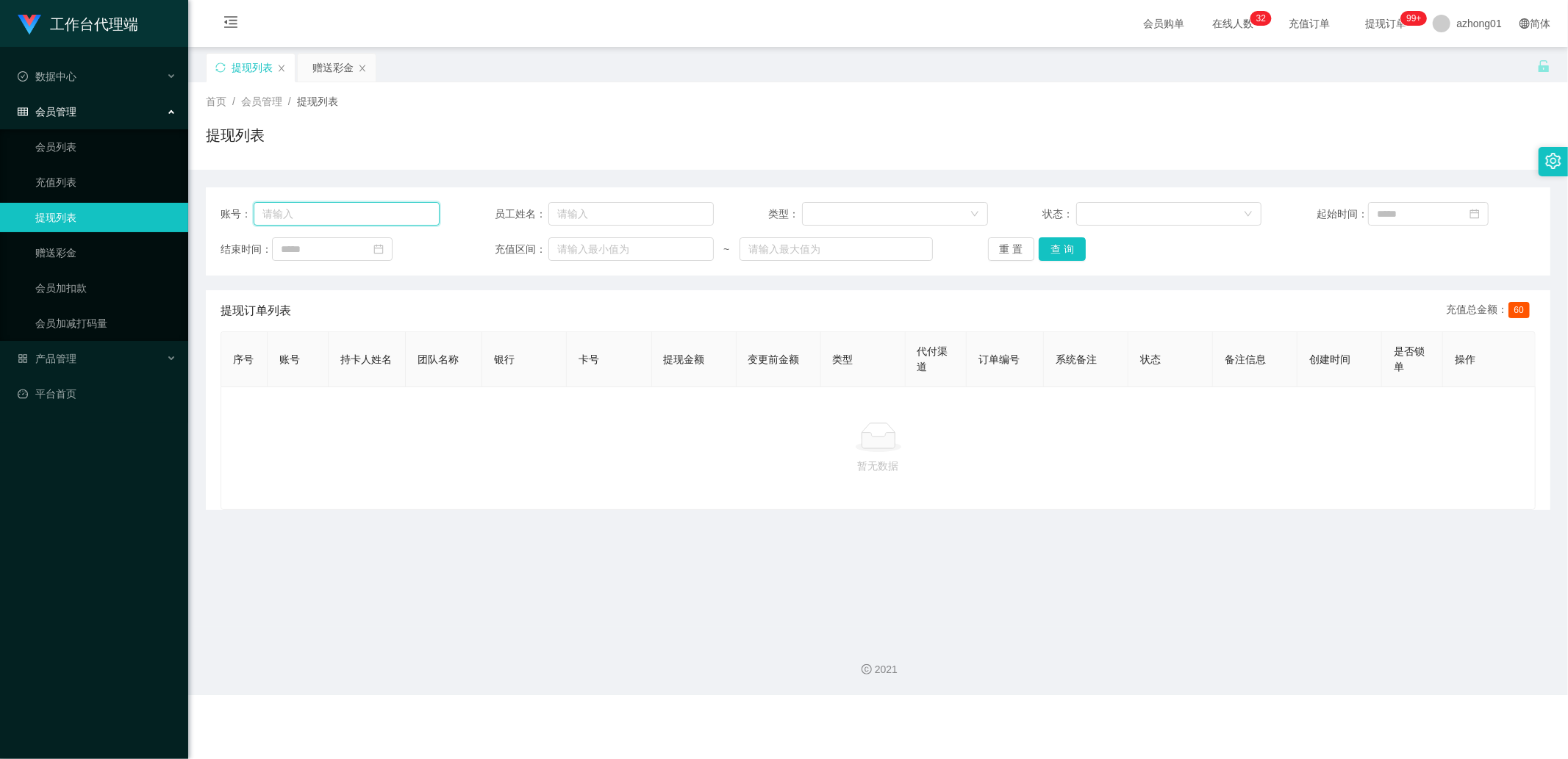
click at [357, 211] on input "text" at bounding box center [346, 214] width 186 height 24
paste input "Wayxiang68"
type input "Wayxiang68"
click at [1063, 245] on button "查 询" at bounding box center [1063, 249] width 47 height 24
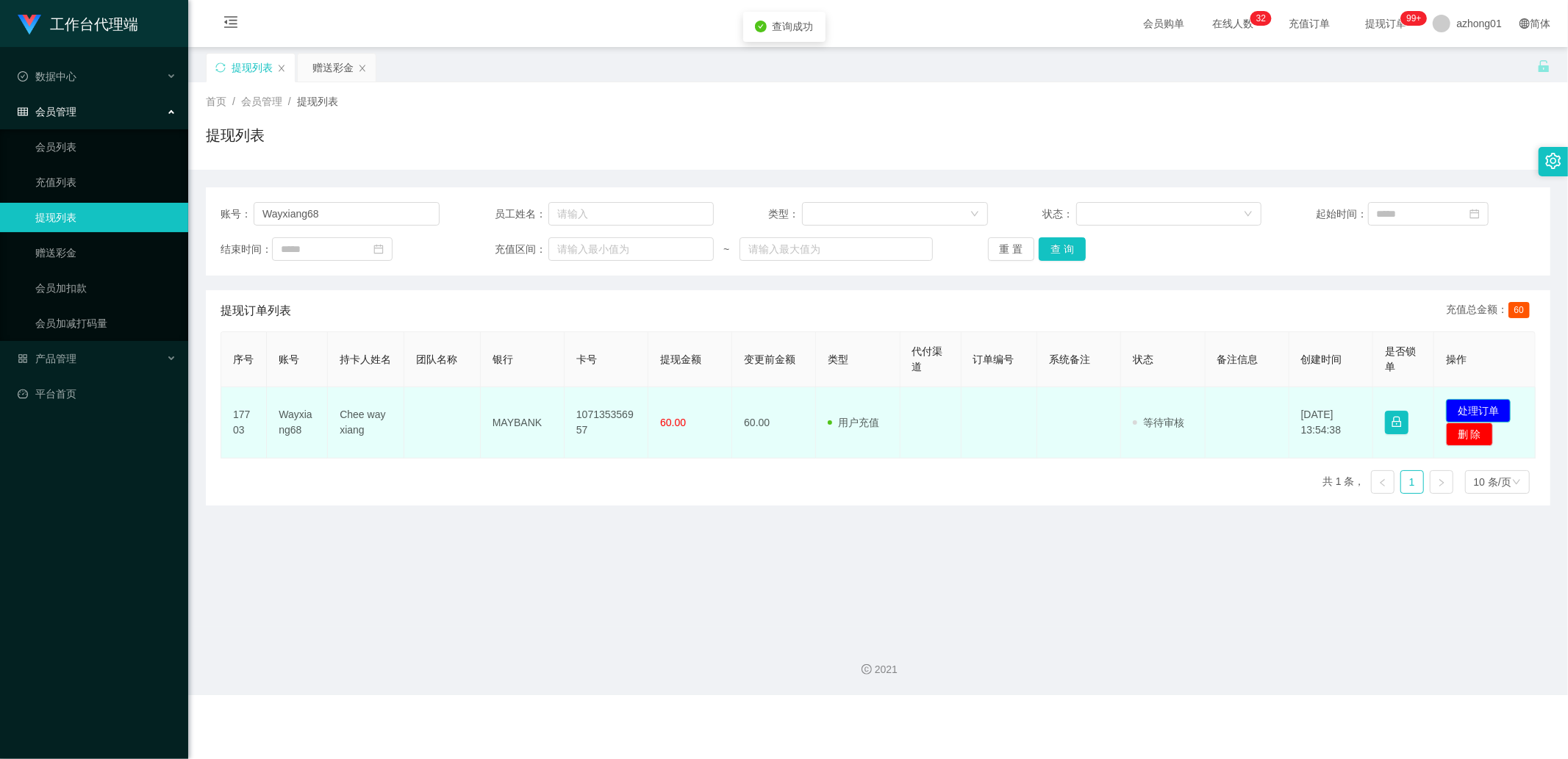
click at [1458, 407] on button "处理订单" at bounding box center [1478, 411] width 65 height 24
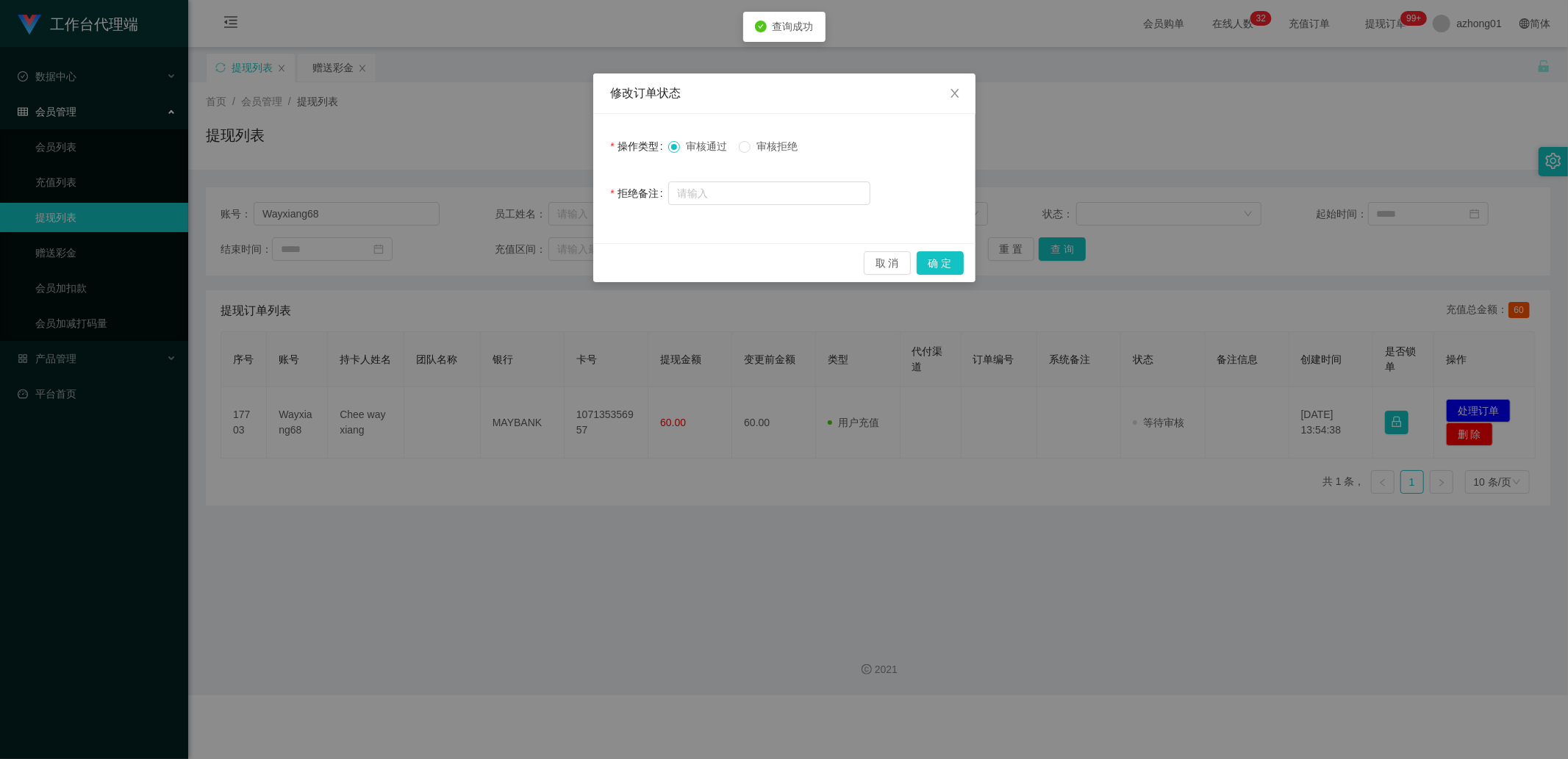
click at [917, 247] on div "取 消 确 定" at bounding box center [784, 263] width 382 height 39
click at [942, 261] on button "确 定" at bounding box center [941, 263] width 47 height 24
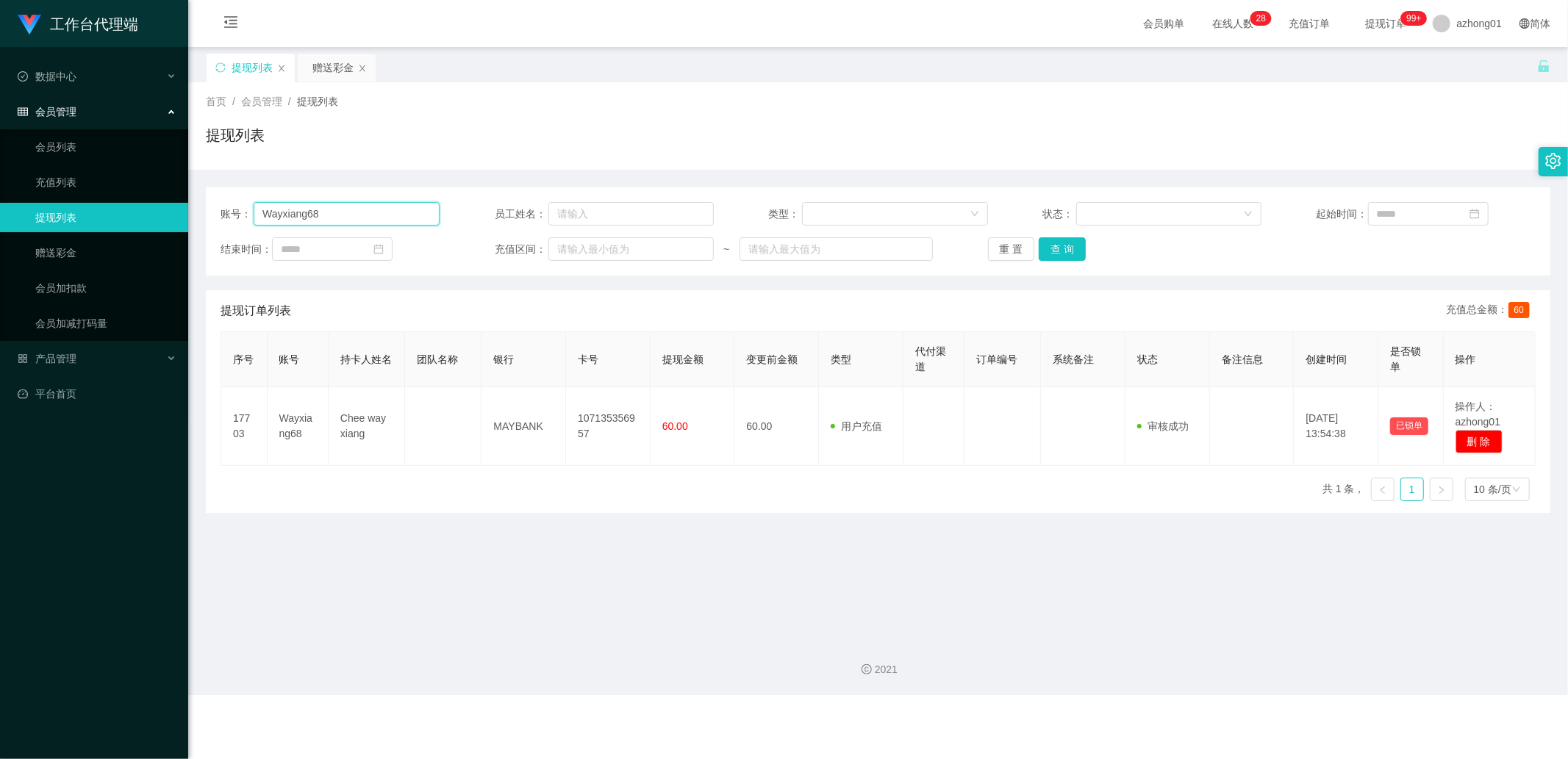
click at [358, 214] on input "Wayxiang68" at bounding box center [346, 214] width 186 height 24
paste input "0174560910"
type input "0174560910"
drag, startPoint x: 1068, startPoint y: 248, endPoint x: 1141, endPoint y: 276, distance: 78.2
click at [1068, 248] on button "查 询" at bounding box center [1063, 249] width 47 height 24
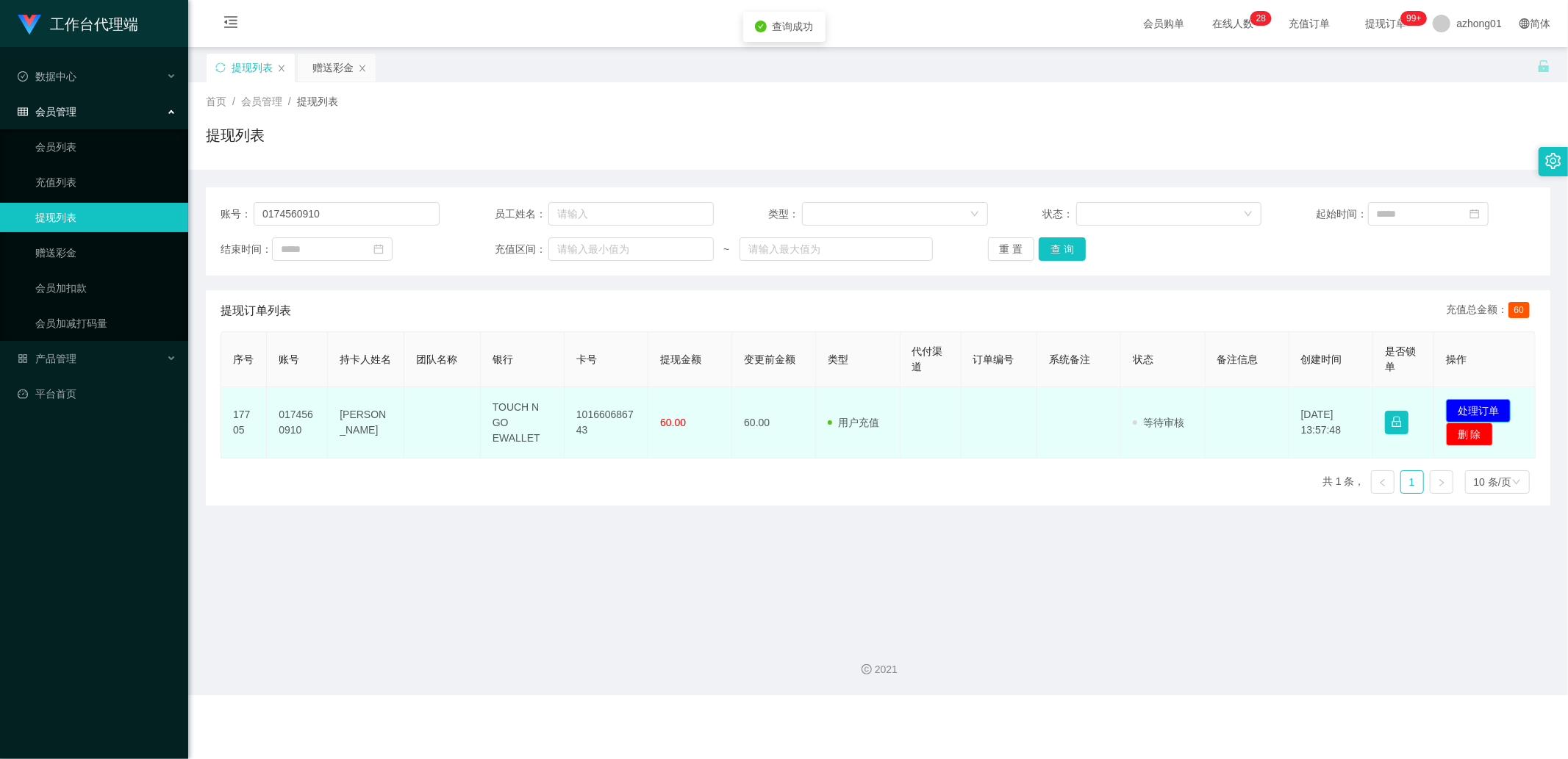
click at [1460, 406] on button "处理订单" at bounding box center [1478, 411] width 65 height 24
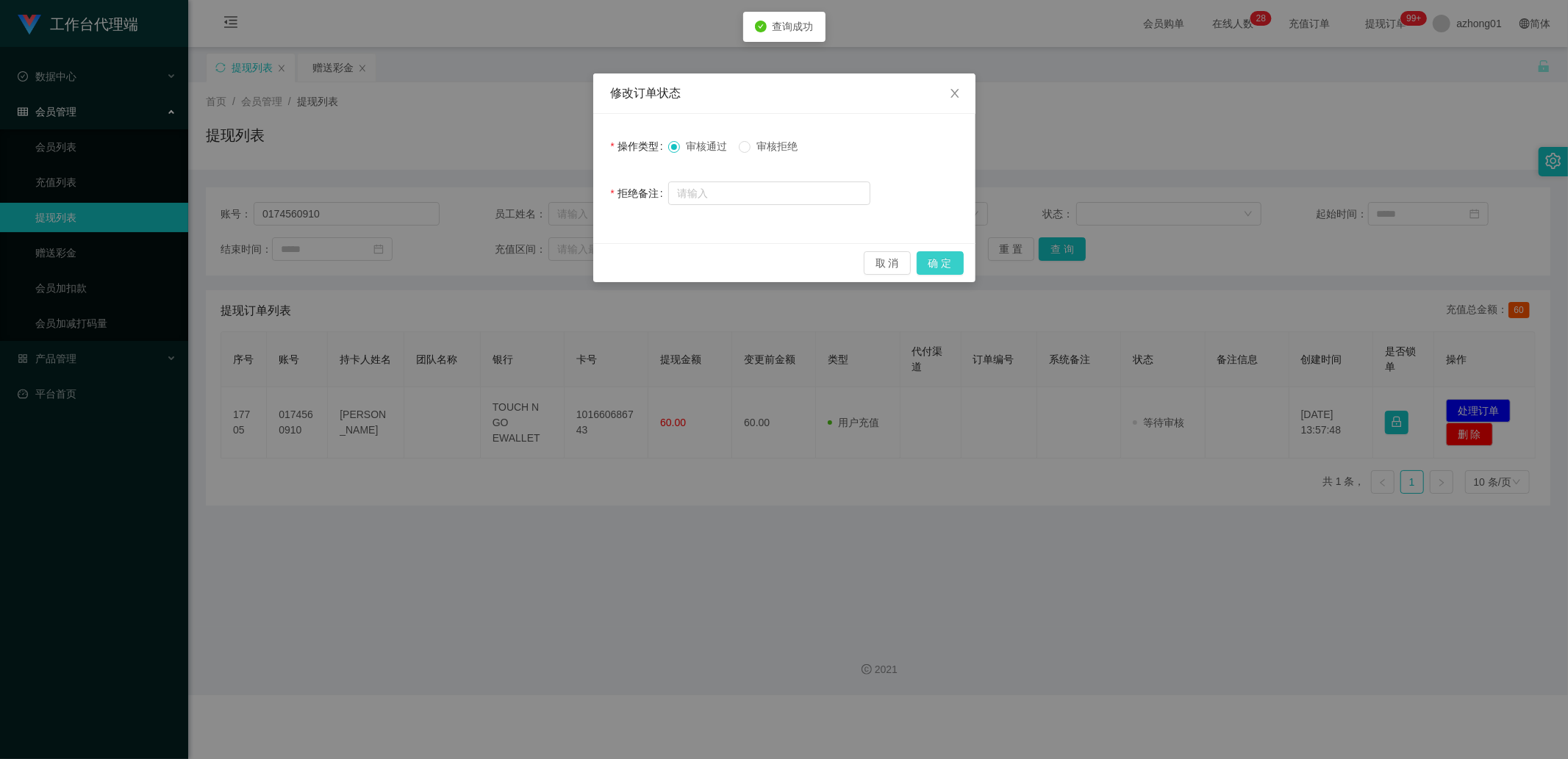
click at [934, 262] on button "确 定" at bounding box center [941, 263] width 47 height 24
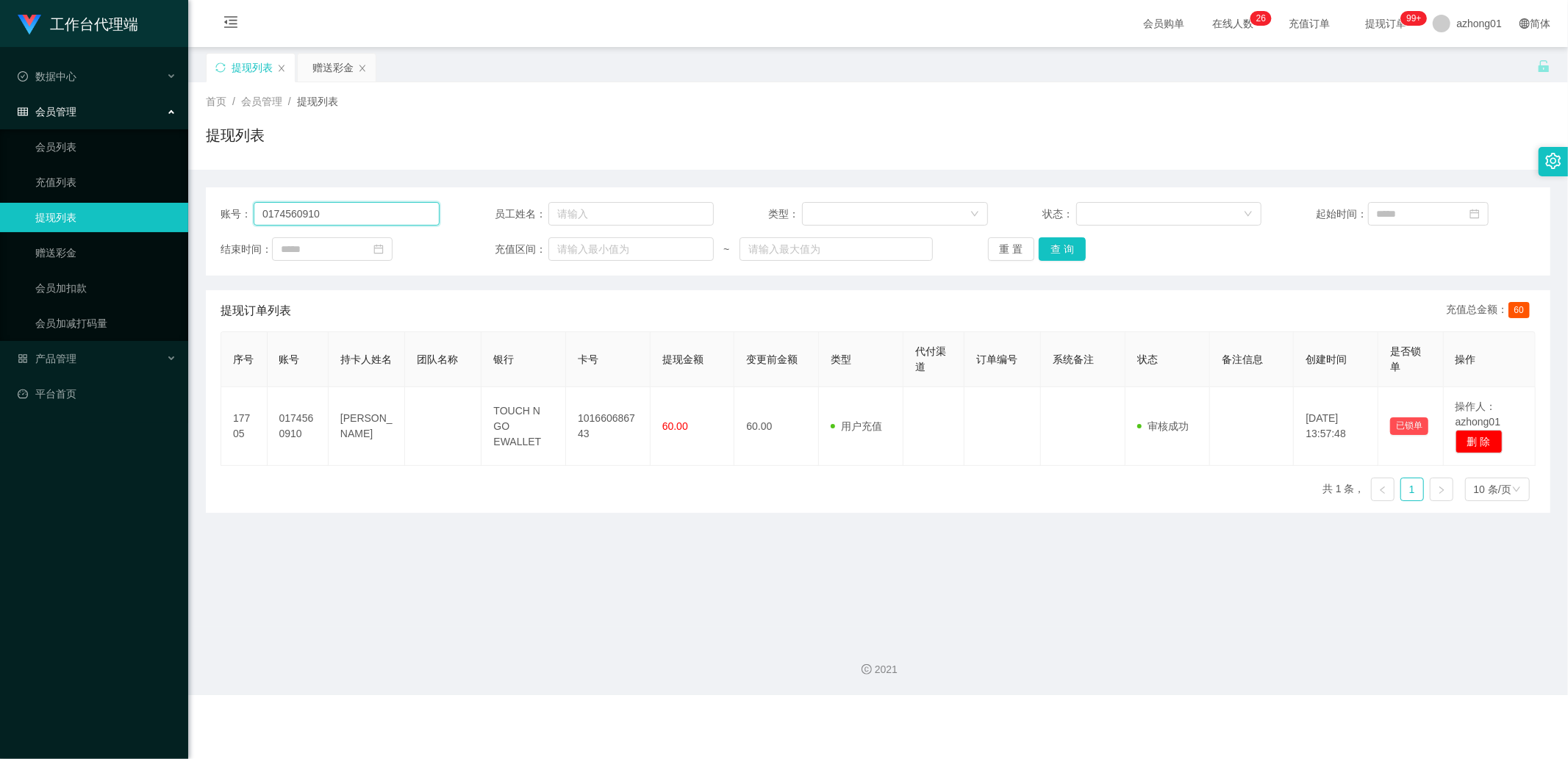
click at [399, 216] on input "0174560910" at bounding box center [346, 214] width 186 height 24
paste input "Jeffrey888"
type input "Jeffrey888"
drag, startPoint x: 1056, startPoint y: 258, endPoint x: 1163, endPoint y: 301, distance: 115.3
click at [1056, 258] on button "查 询" at bounding box center [1063, 249] width 47 height 24
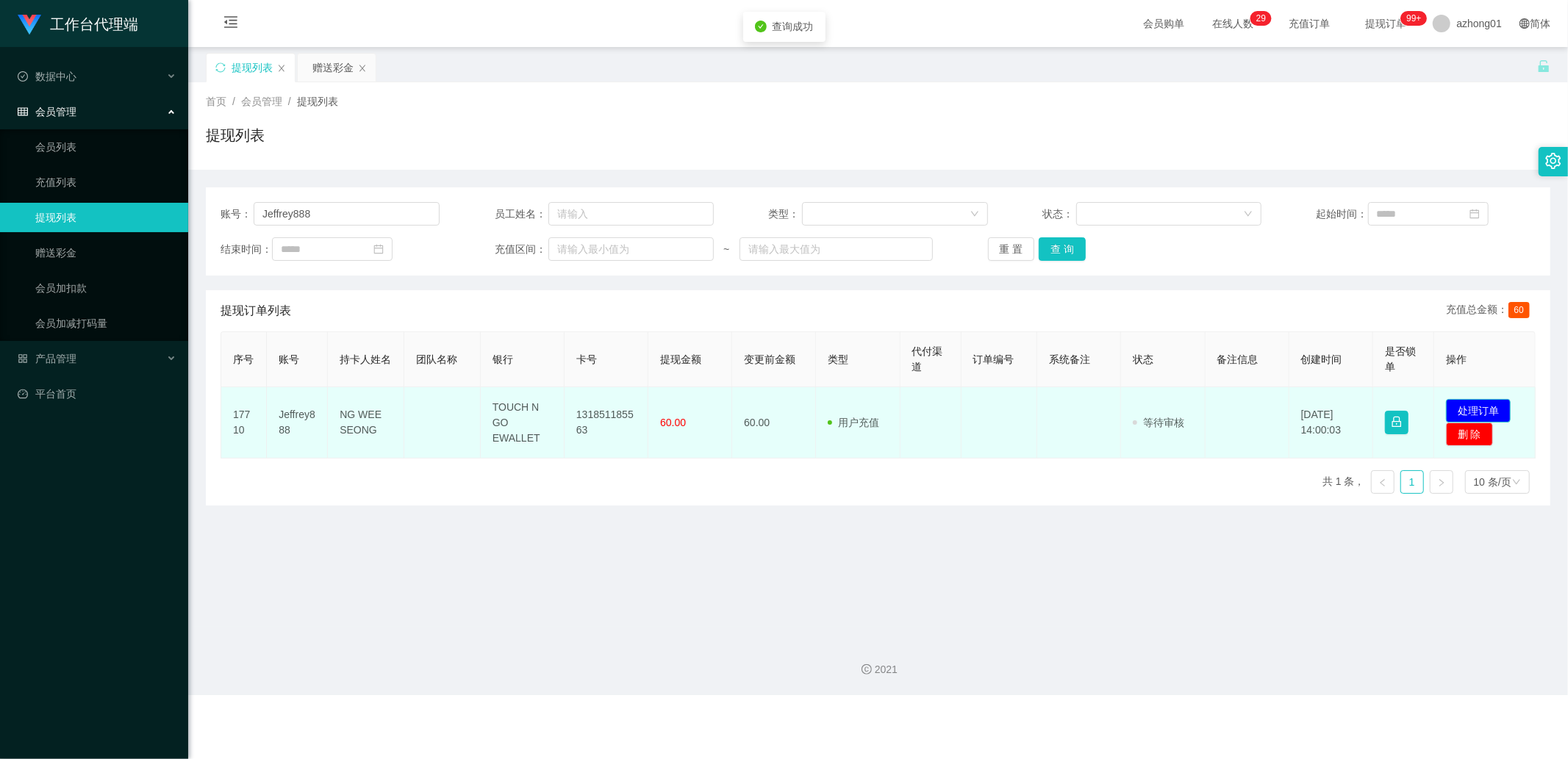
click at [1454, 410] on button "处理订单" at bounding box center [1478, 411] width 65 height 24
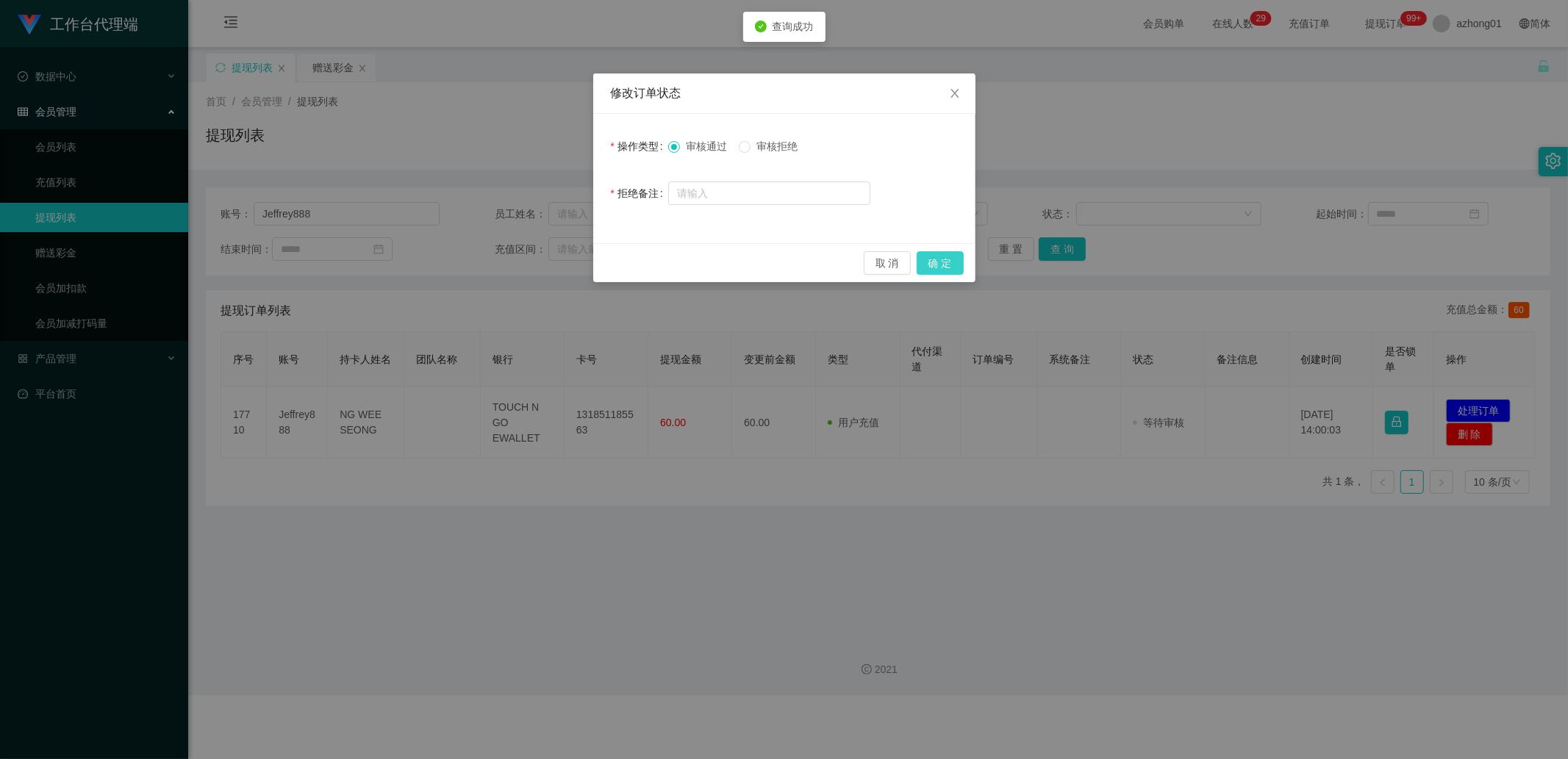
click at [943, 269] on button "确 定" at bounding box center [941, 263] width 47 height 24
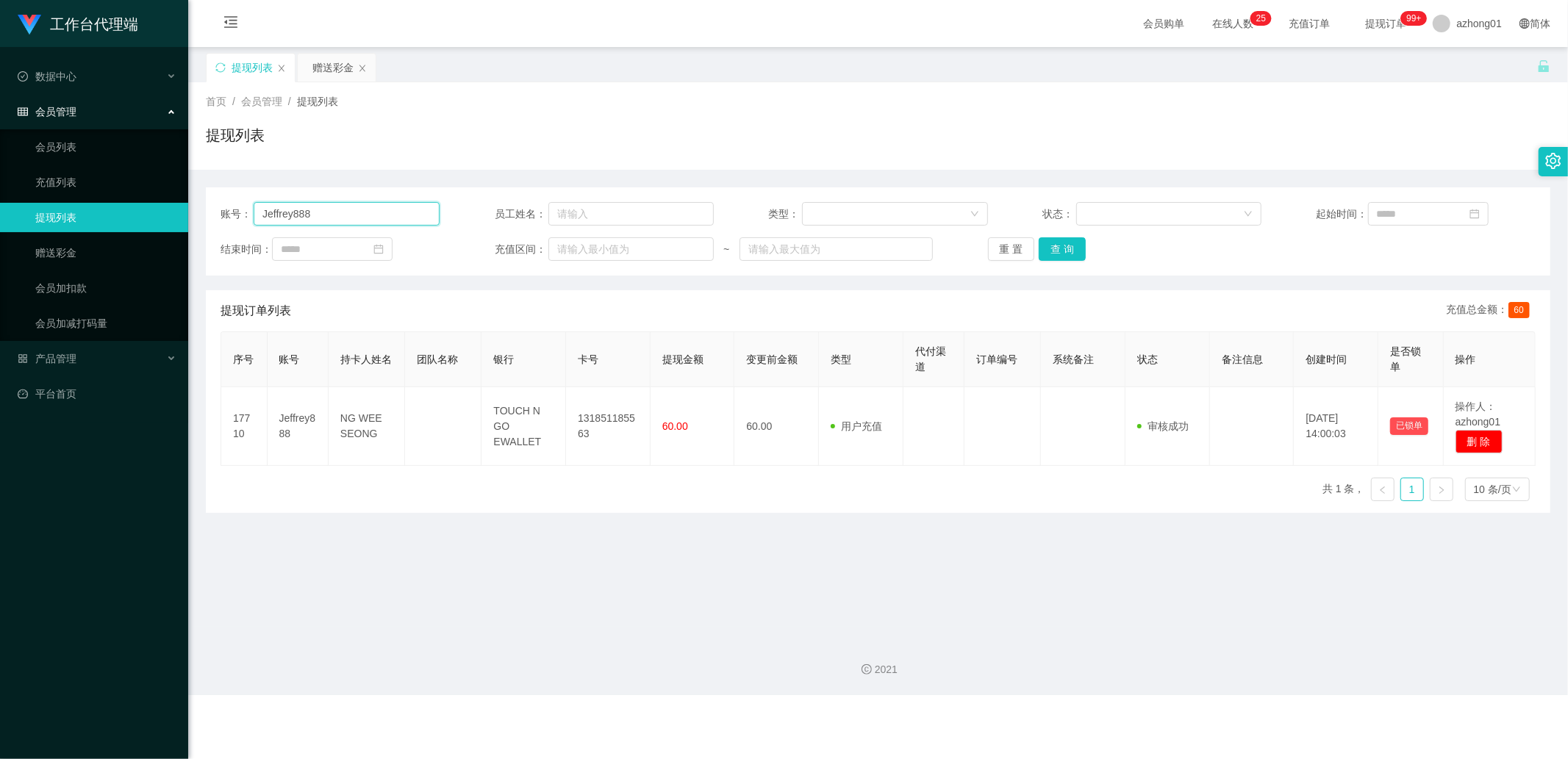
click at [321, 213] on input "Jeffrey888" at bounding box center [346, 214] width 186 height 24
paste input "Apple9899"
type input "Apple9899"
click at [1047, 251] on button "查 询" at bounding box center [1063, 249] width 47 height 24
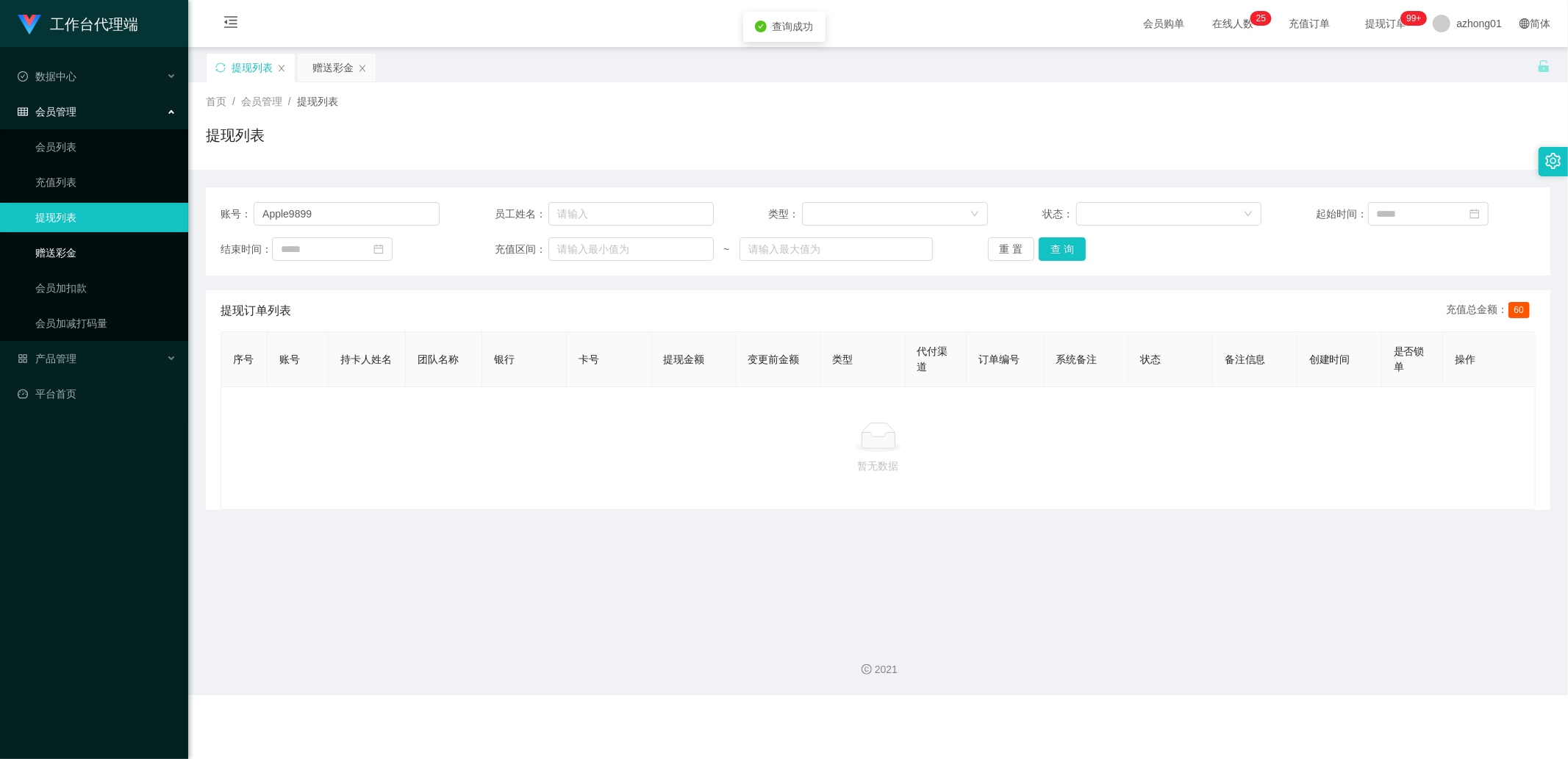
click at [62, 258] on link "赠送彩金" at bounding box center [105, 253] width 141 height 30
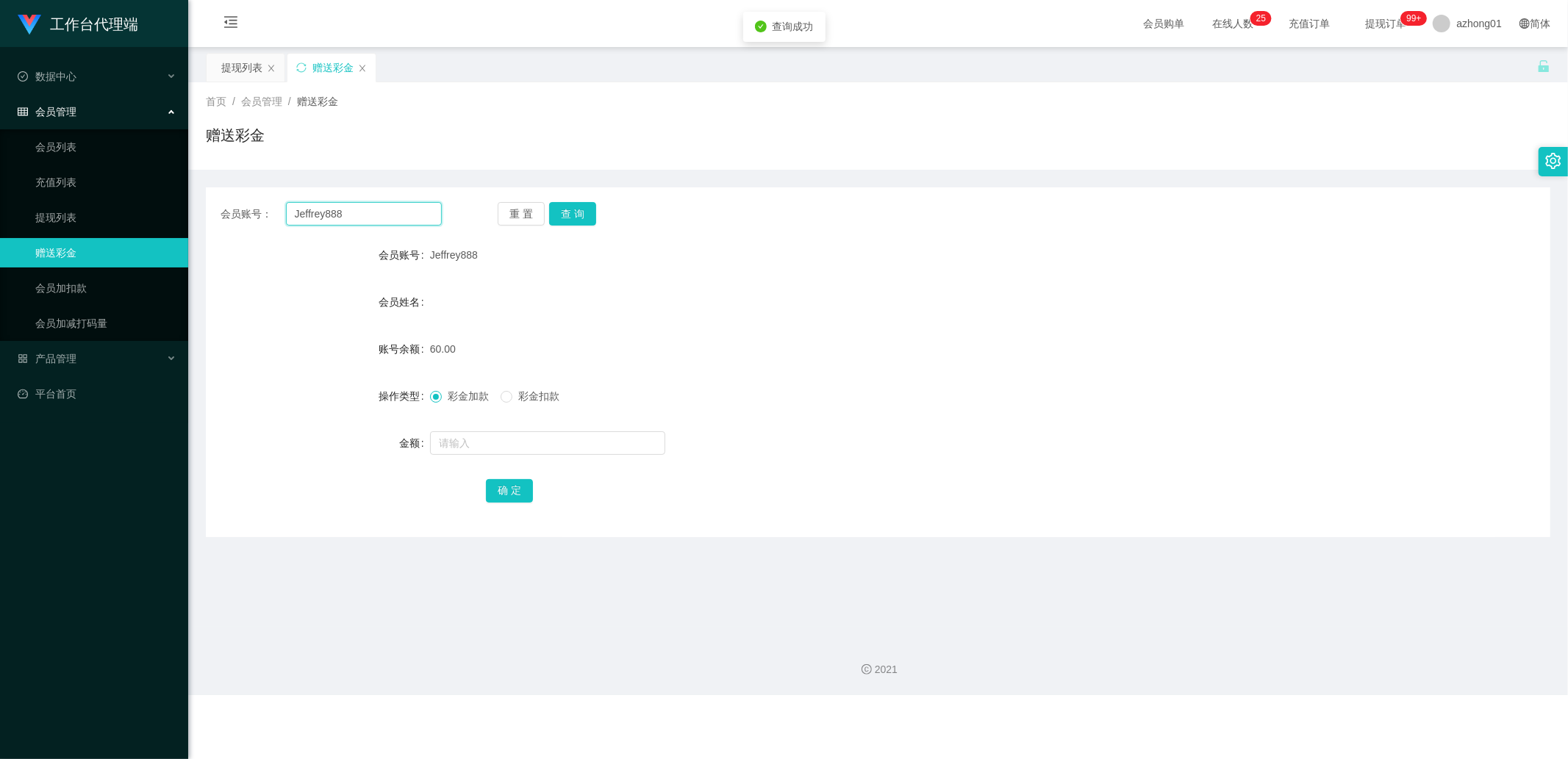
click at [357, 216] on input "Jeffrey888" at bounding box center [363, 214] width 157 height 24
paste input "Apple9899"
type input "Apple9899"
click at [575, 213] on button "查 询" at bounding box center [573, 214] width 47 height 24
click at [474, 451] on input "text" at bounding box center [548, 443] width 235 height 24
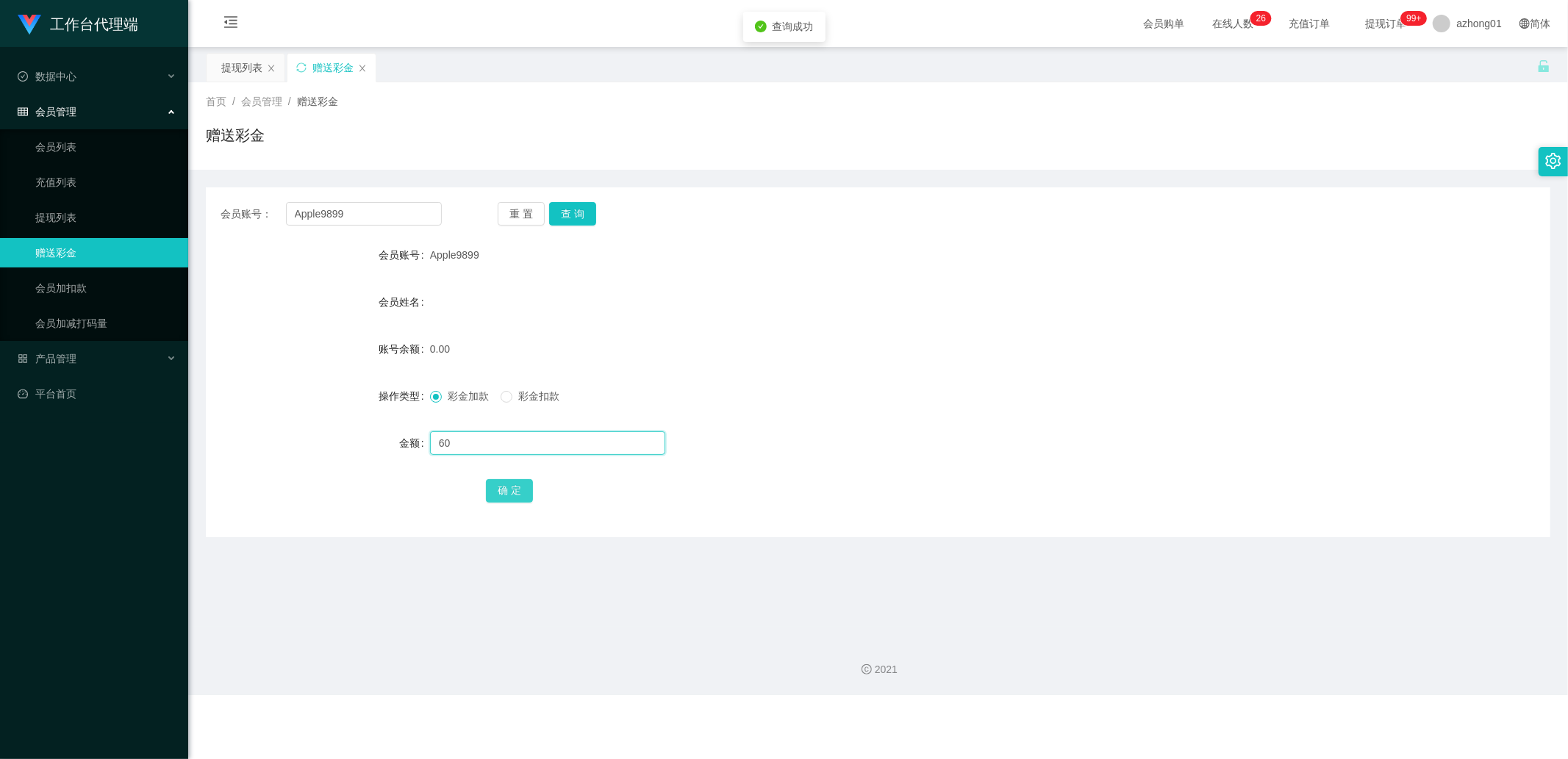
type input "60"
click at [497, 486] on button "确 定" at bounding box center [509, 491] width 47 height 24
click at [416, 214] on input "Apple9899" at bounding box center [363, 214] width 157 height 24
paste input "Ashtay1304"
type input "Ashtay1304"
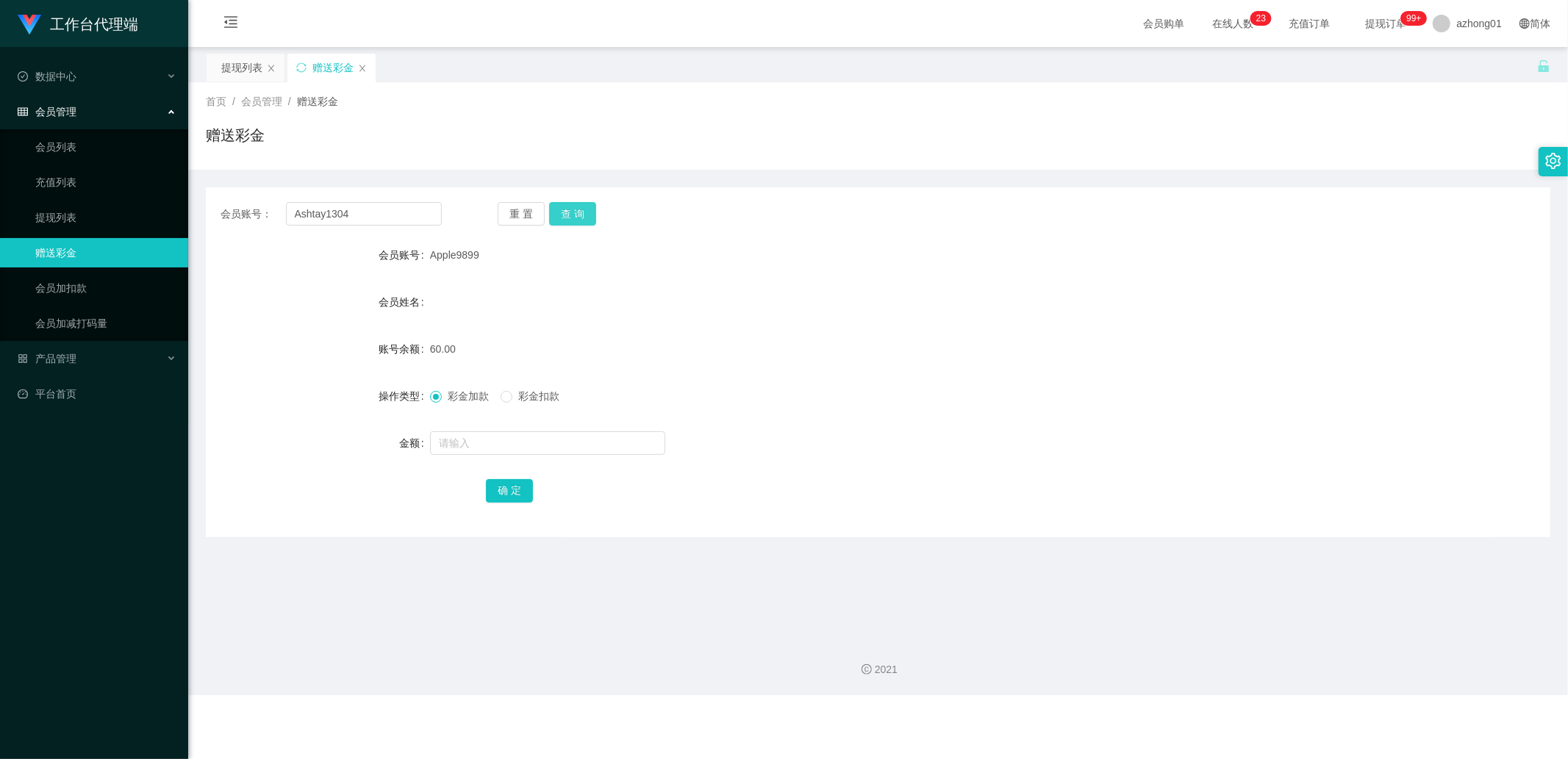
click at [573, 206] on button "查 询" at bounding box center [573, 214] width 47 height 24
click at [458, 438] on input "text" at bounding box center [548, 443] width 235 height 24
type input "60"
click at [503, 485] on button "确 定" at bounding box center [509, 491] width 47 height 24
click at [381, 217] on input "Ashtay1304" at bounding box center [363, 214] width 157 height 24
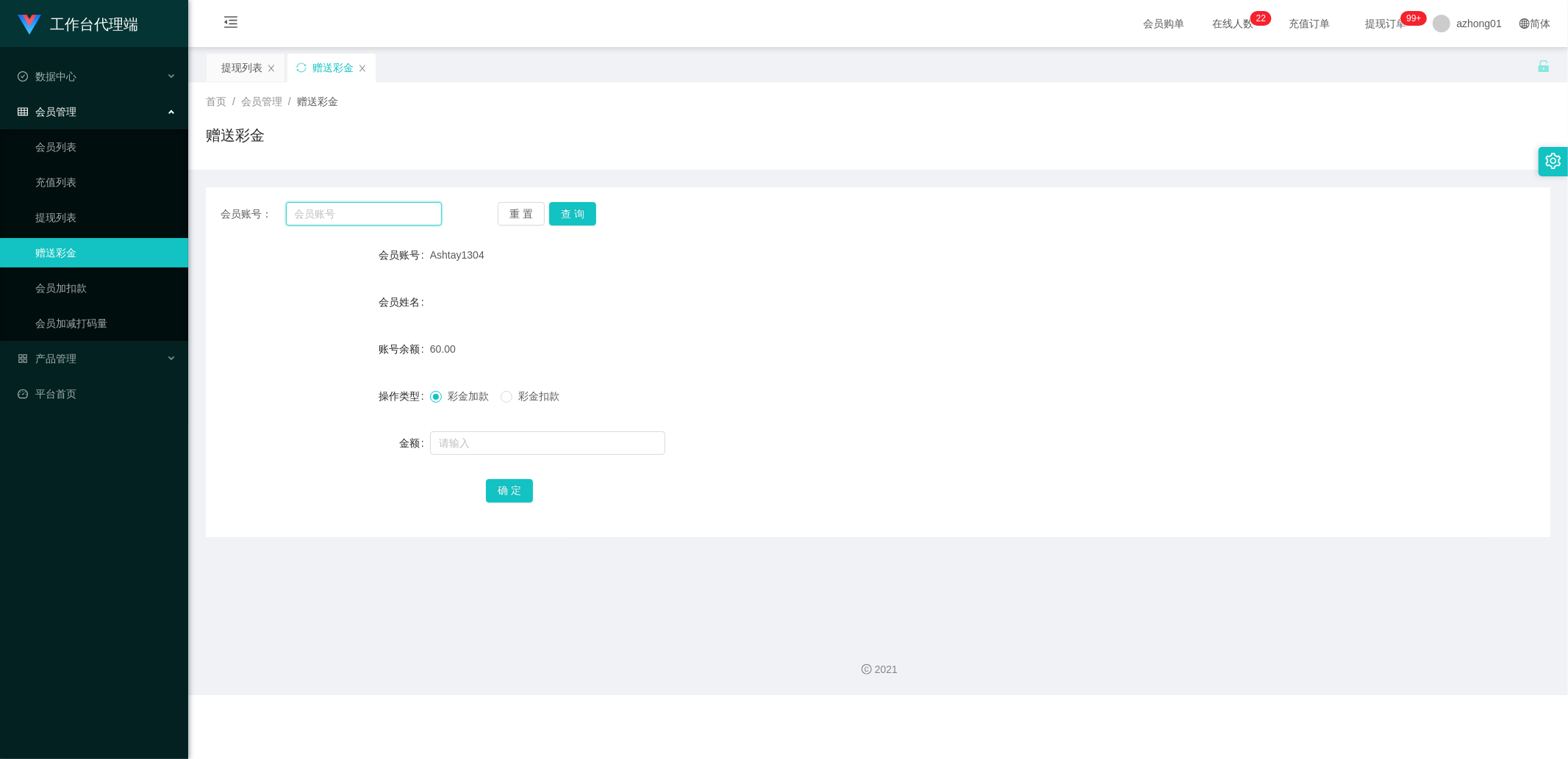
paste input "0174438188"
type input "0174438188"
click at [563, 207] on button "查 询" at bounding box center [573, 214] width 47 height 24
click at [100, 213] on link "提现列表" at bounding box center [105, 218] width 141 height 30
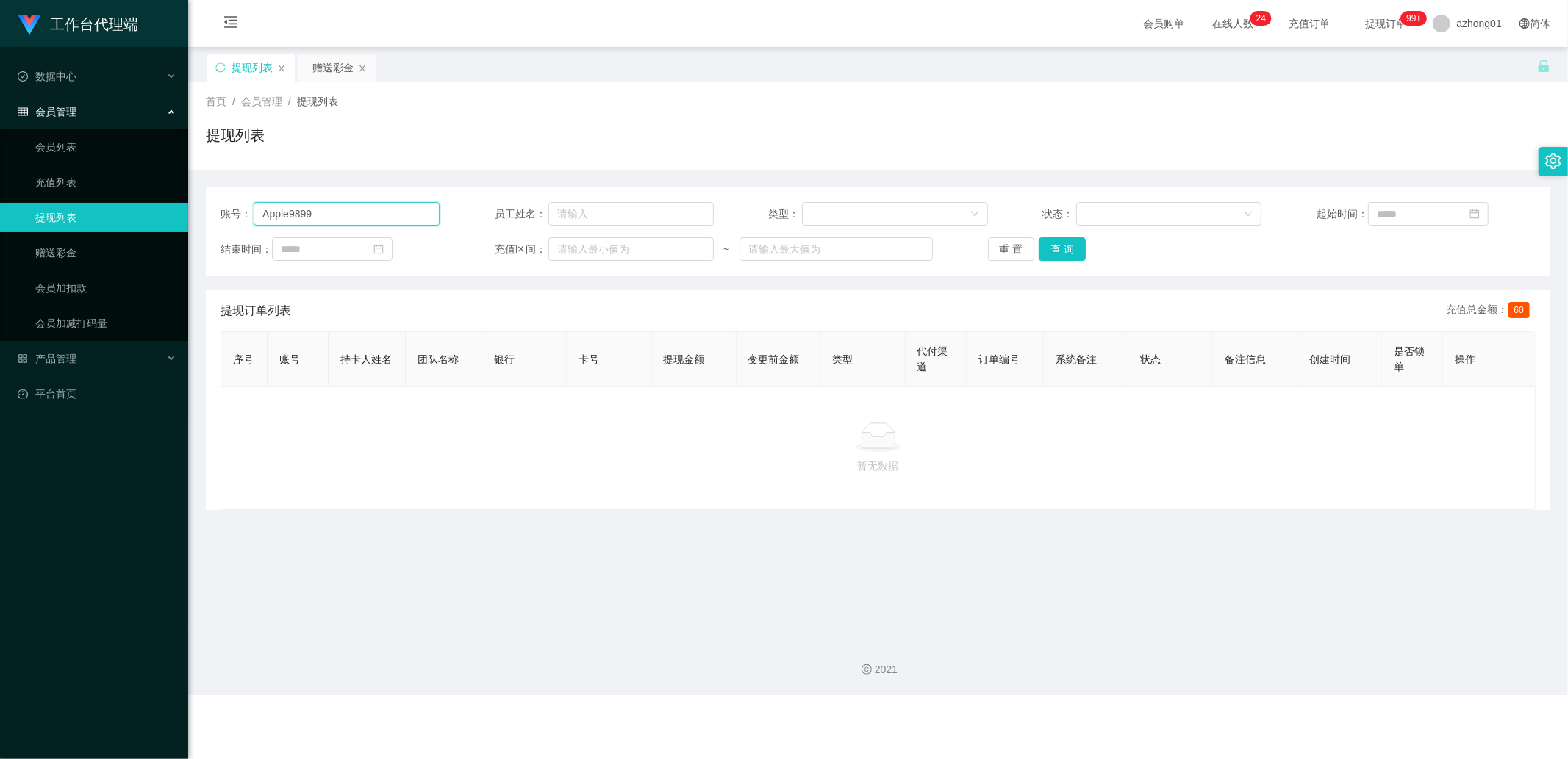
click at [339, 211] on input "Apple9899" at bounding box center [346, 214] width 186 height 24
paste input "calvin123456"
type input "calvin123456"
click at [1085, 244] on div "重 置 查 询" at bounding box center [1097, 249] width 219 height 24
drag, startPoint x: 1057, startPoint y: 252, endPoint x: 1131, endPoint y: 265, distance: 75.1
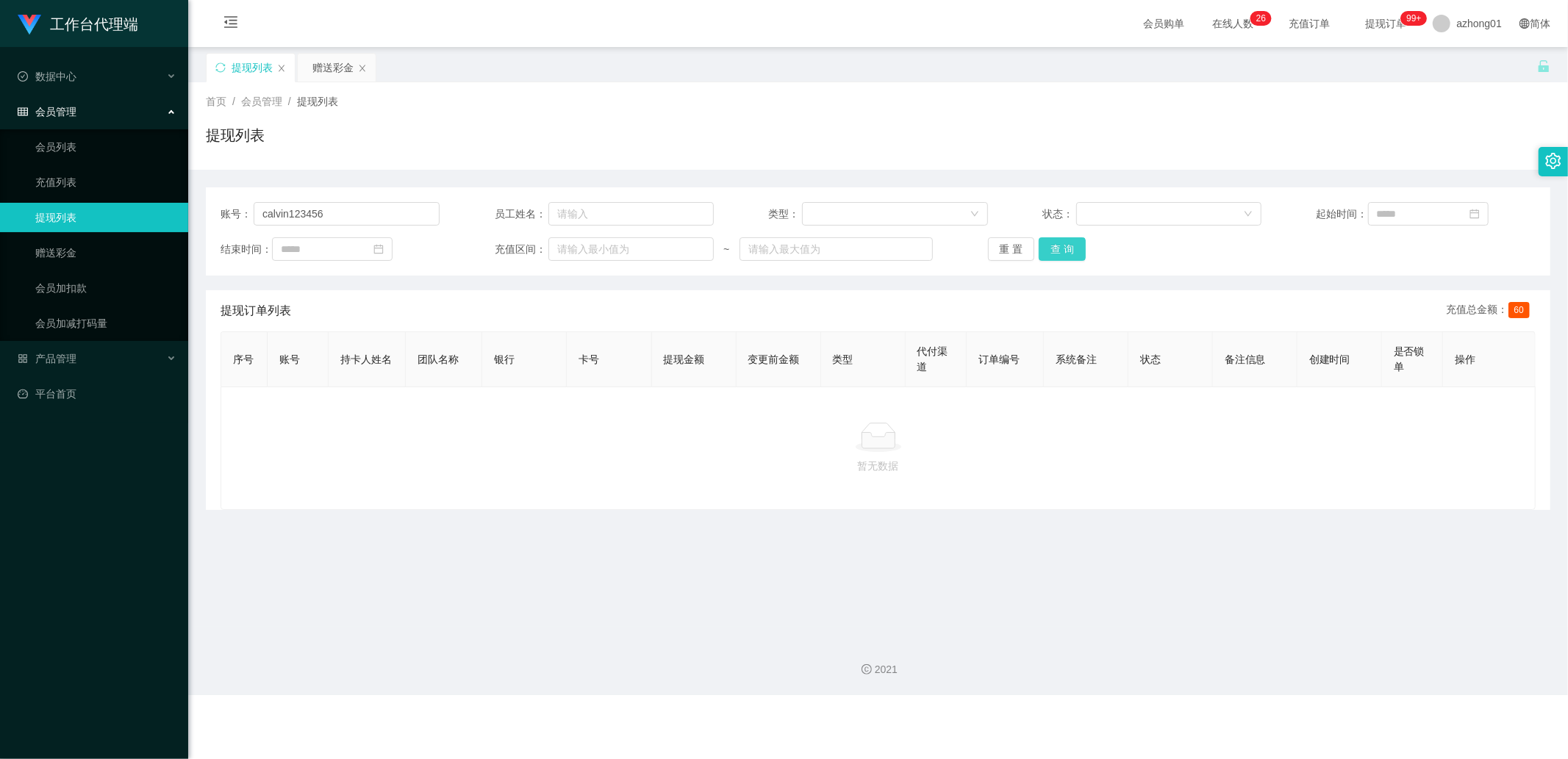
click at [1060, 247] on button "查 询" at bounding box center [1063, 249] width 47 height 24
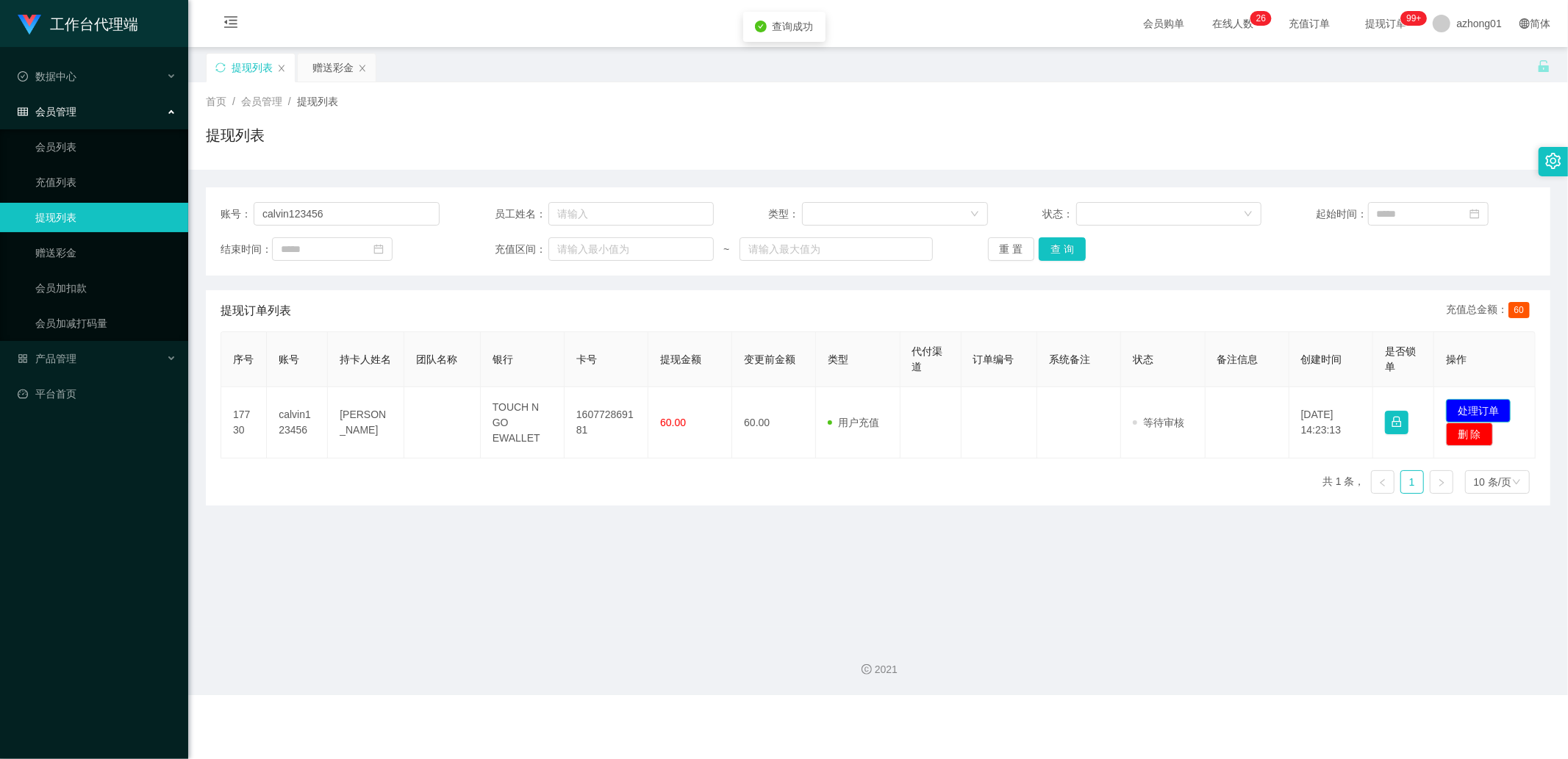
click at [1488, 399] on button "处理订单" at bounding box center [1478, 411] width 65 height 24
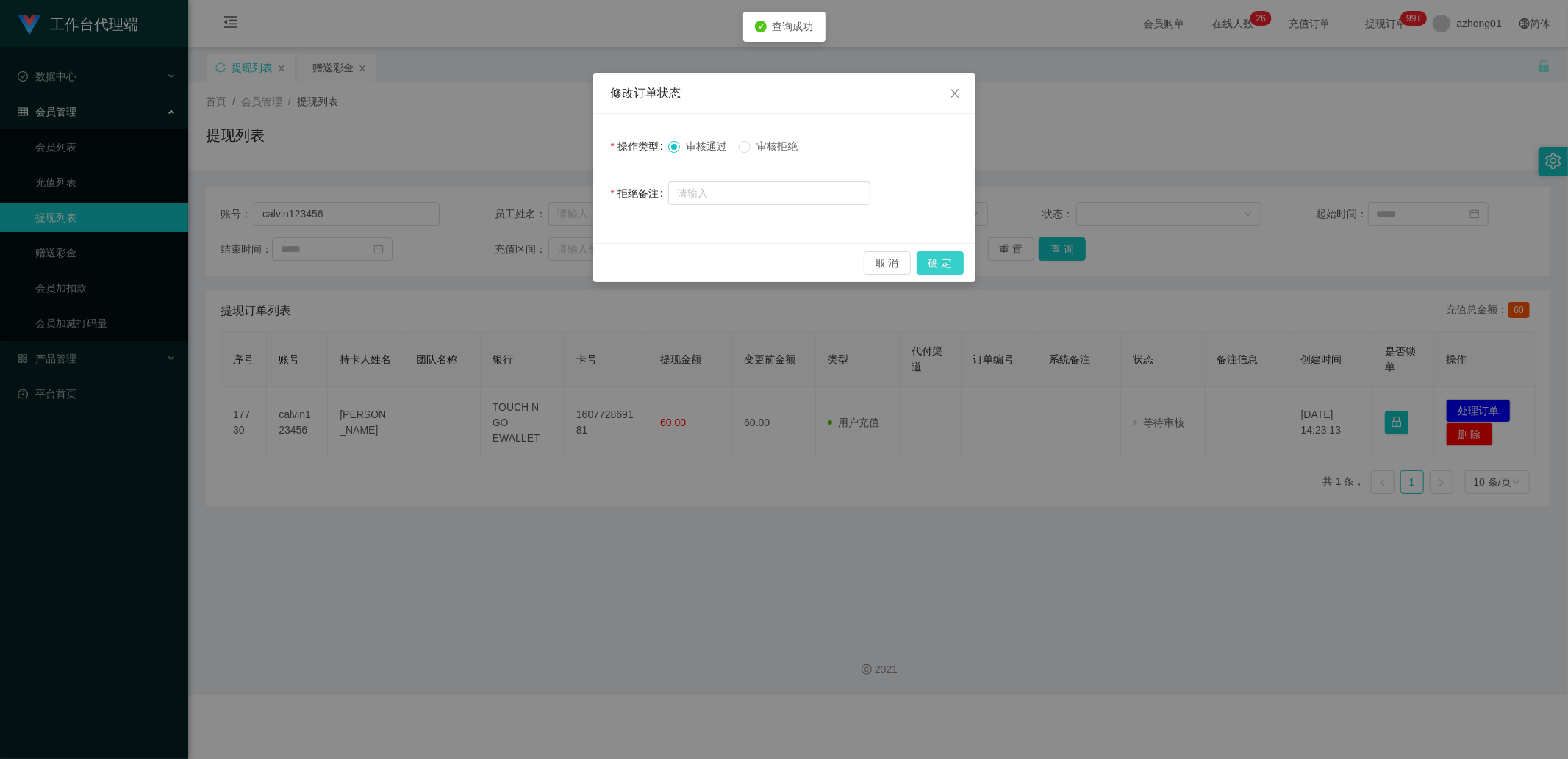
click at [938, 255] on button "确 定" at bounding box center [941, 263] width 47 height 24
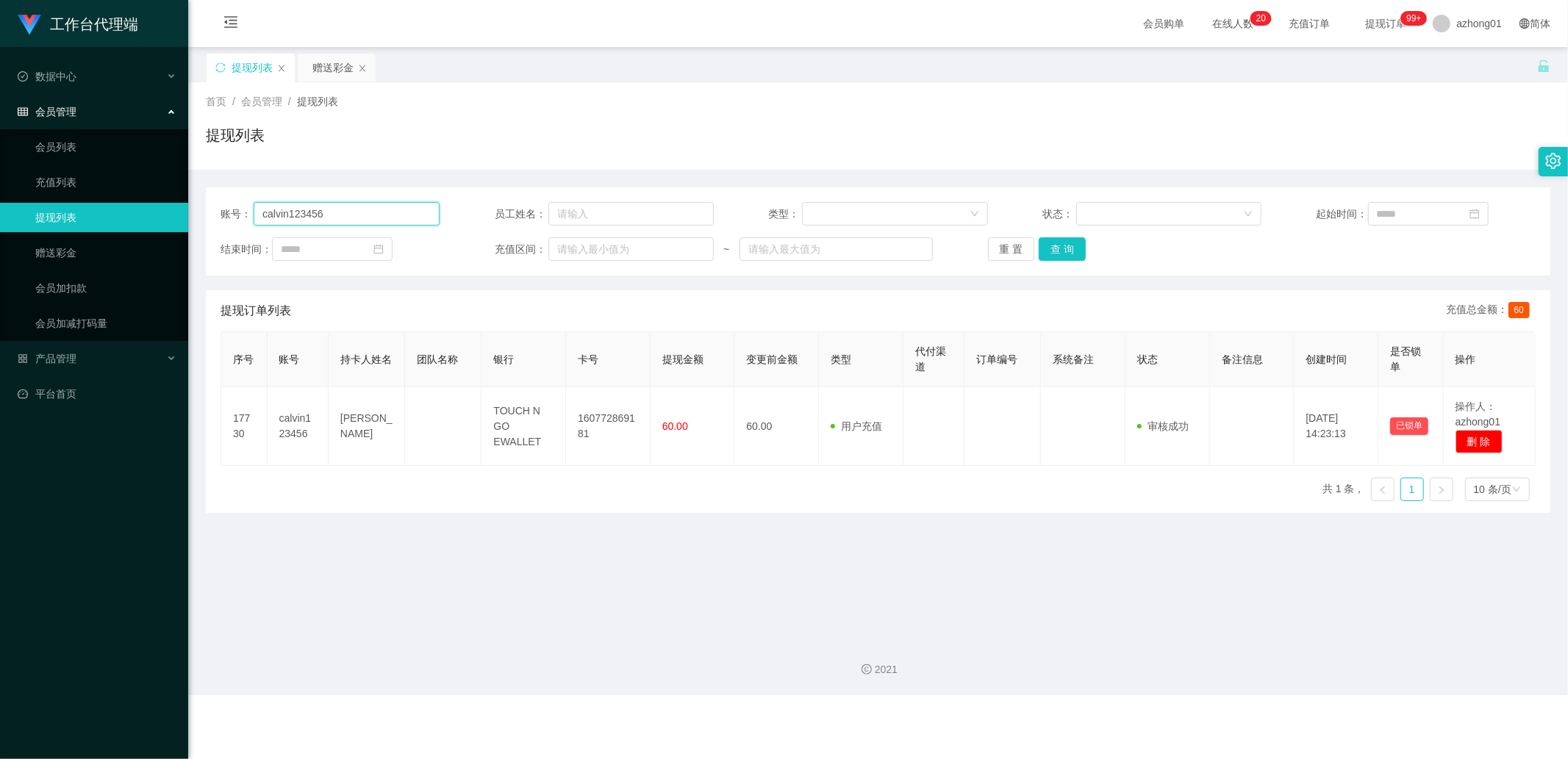
click at [339, 210] on input "calvin123456" at bounding box center [346, 214] width 186 height 24
paste input "Apple9899"
type input "Apple9899"
click at [1060, 243] on button "查 询" at bounding box center [1063, 249] width 47 height 24
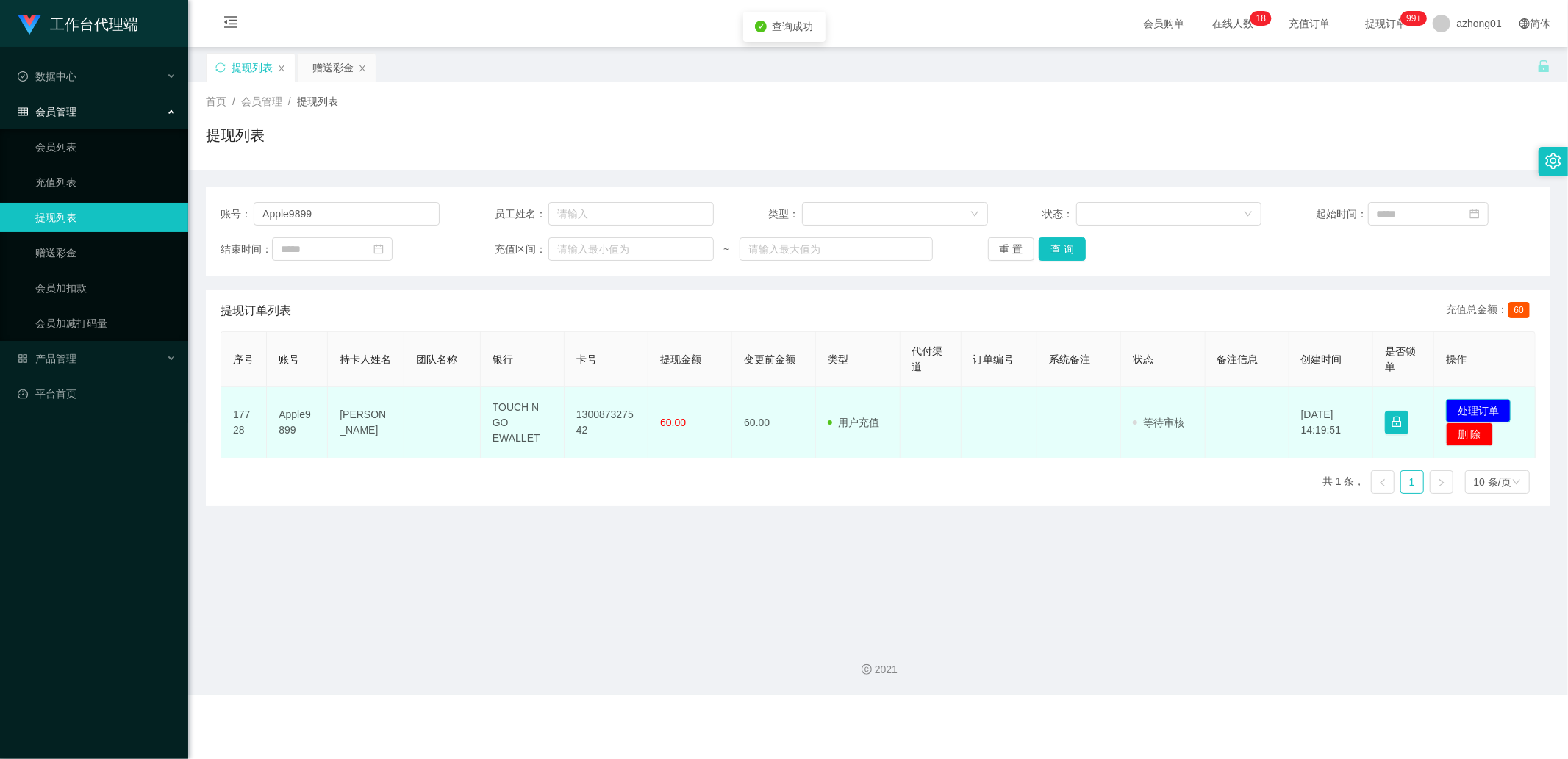
click at [1482, 404] on button "处理订单" at bounding box center [1478, 411] width 65 height 24
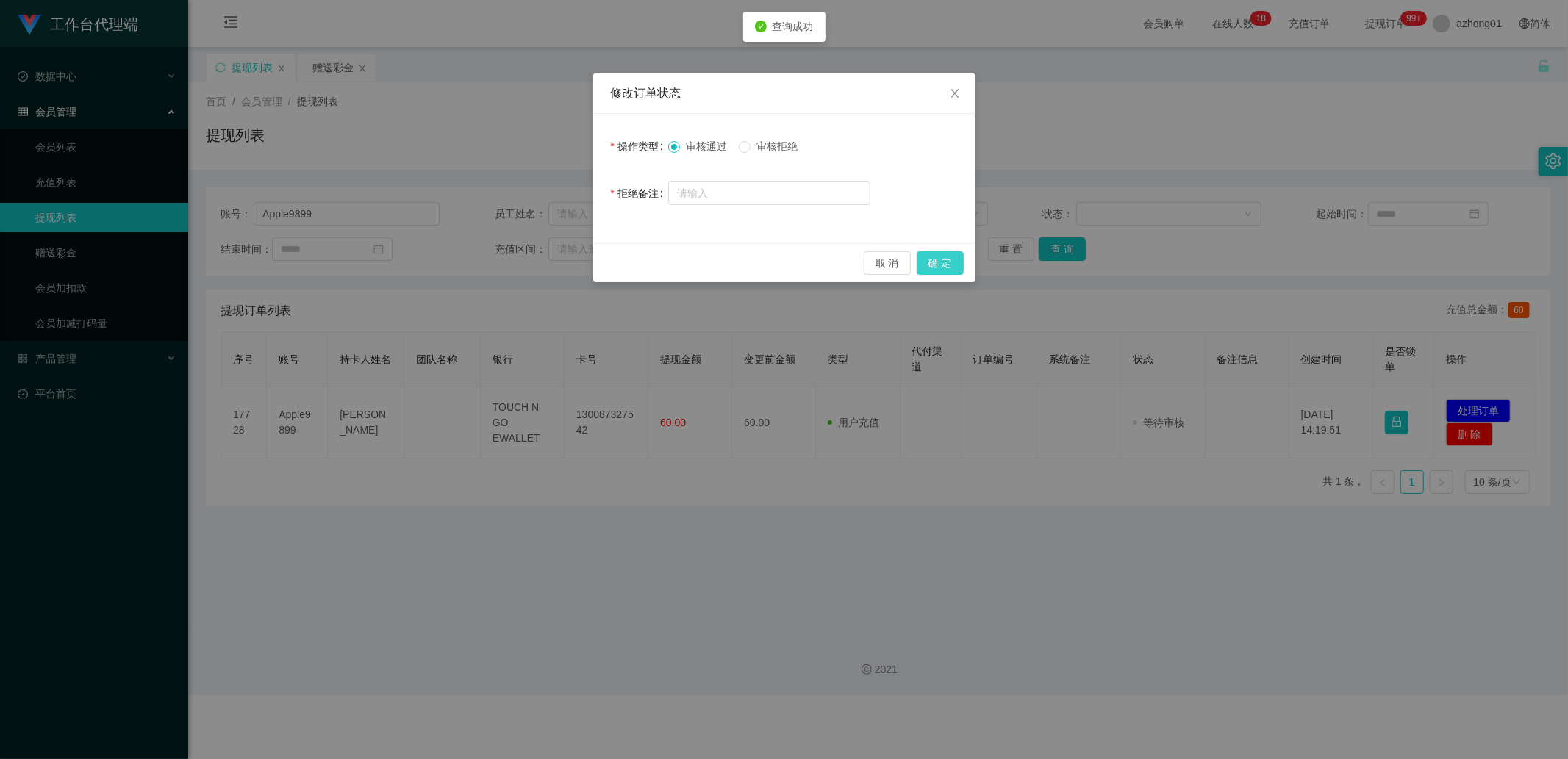
click at [955, 265] on button "确 定" at bounding box center [941, 263] width 47 height 24
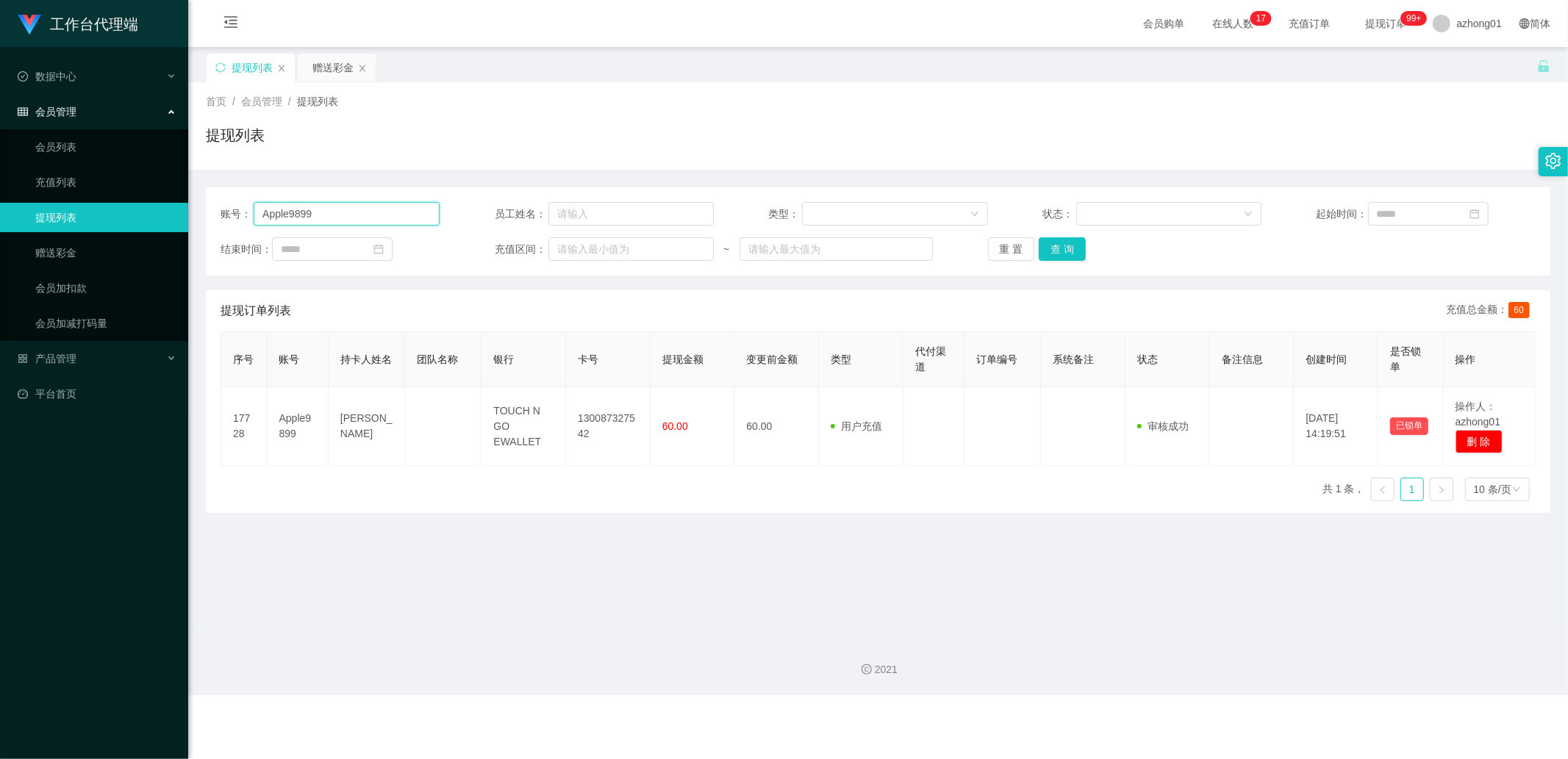
click at [353, 207] on input "Apple9899" at bounding box center [346, 214] width 186 height 24
paste input "Ashtay1304"
type input "Ashtay1304"
click at [1070, 245] on button "查 询" at bounding box center [1063, 249] width 47 height 24
click at [1070, 245] on div "重 置 查 询" at bounding box center [1097, 249] width 219 height 24
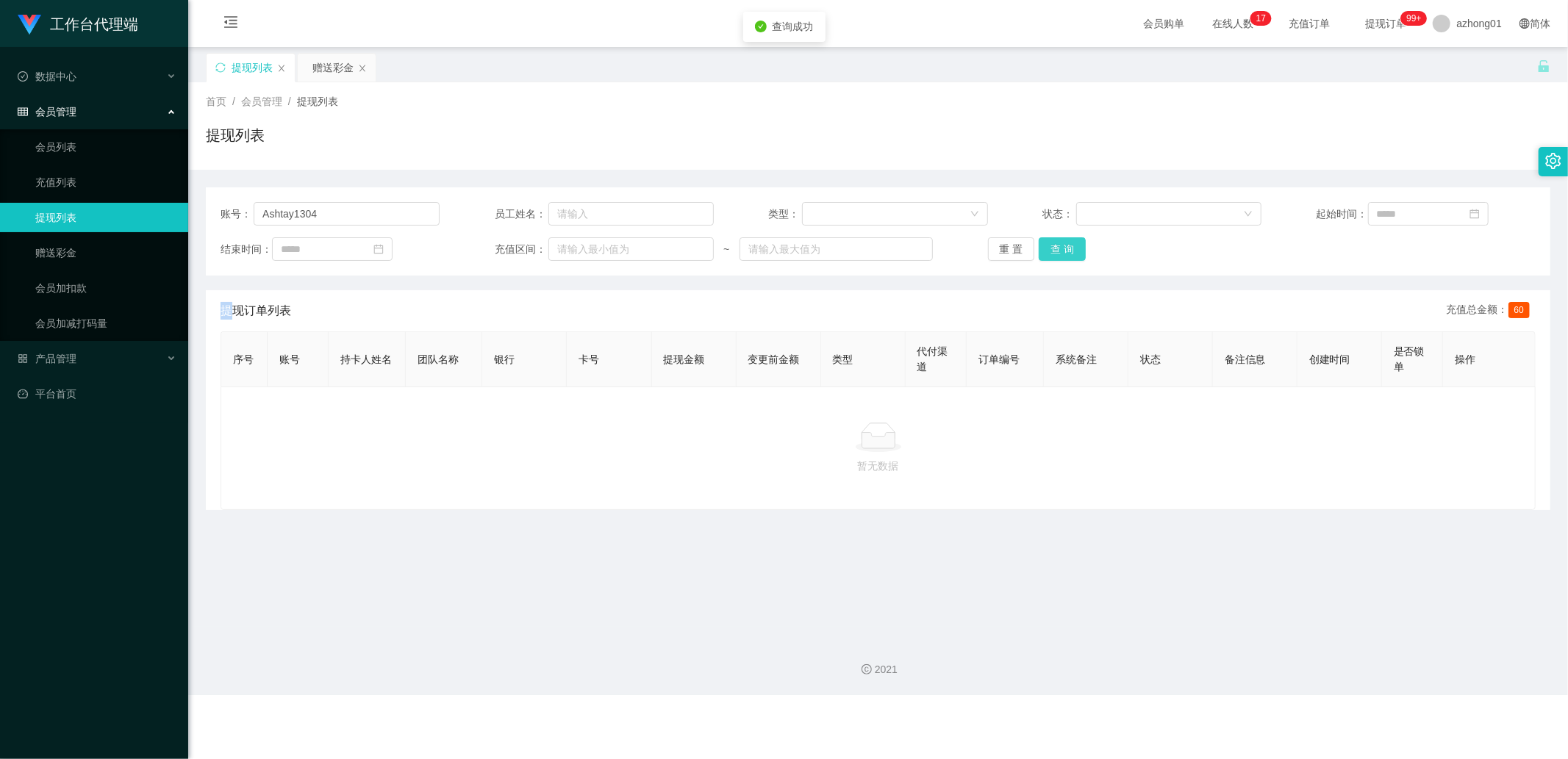
click at [1070, 245] on button "查 询" at bounding box center [1063, 249] width 47 height 24
click at [1070, 245] on div "重 置 查 询" at bounding box center [1097, 249] width 219 height 24
click at [1070, 245] on button "查 询" at bounding box center [1063, 249] width 47 height 24
click at [360, 223] on input "Ashtay1304" at bounding box center [346, 214] width 186 height 24
paste input "[PERSON_NAME]"
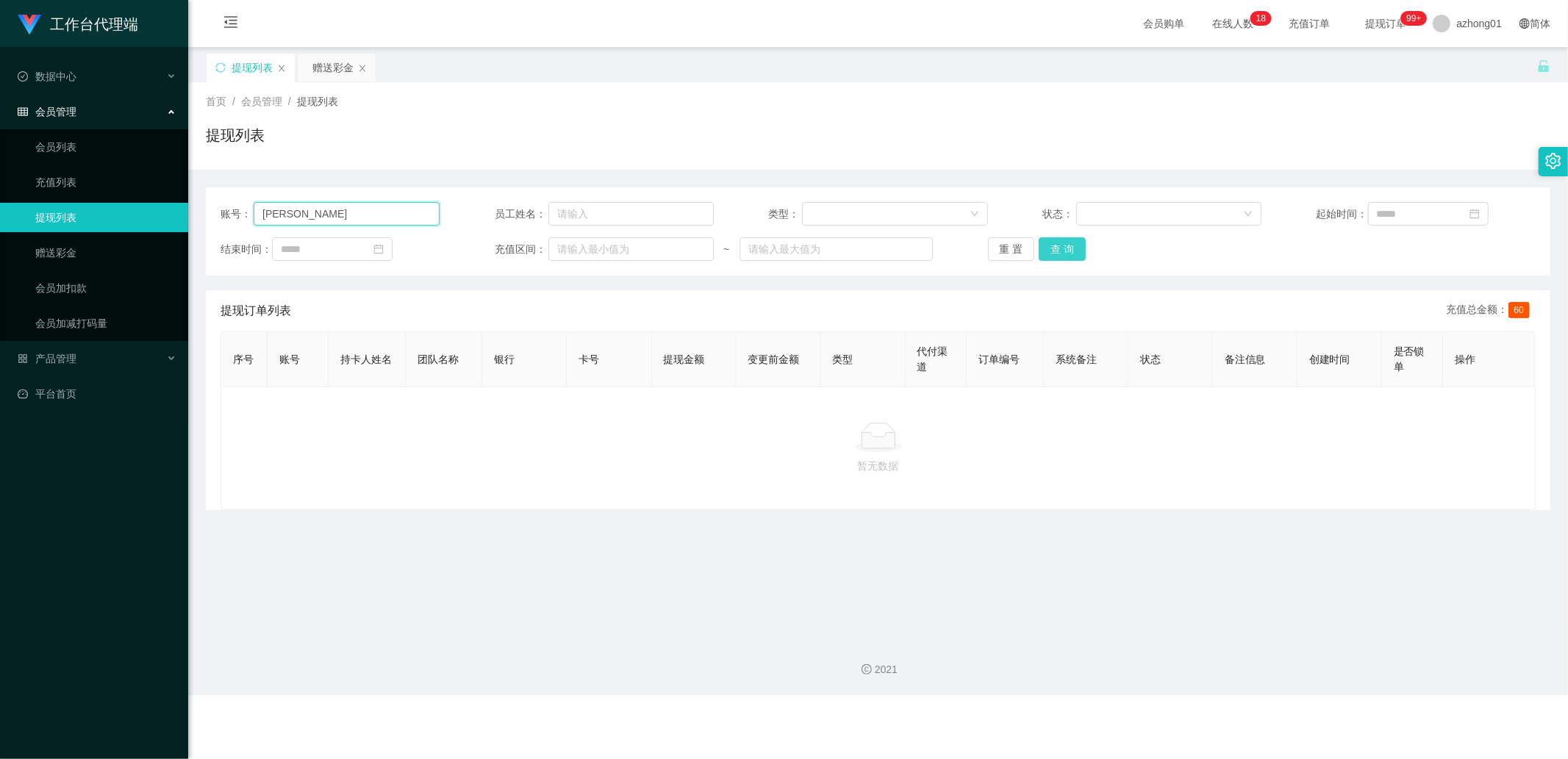
type input "[PERSON_NAME]"
click at [1046, 245] on button "查 询" at bounding box center [1063, 249] width 47 height 24
click at [337, 210] on input "[PERSON_NAME]" at bounding box center [346, 214] width 186 height 24
paste input "ChenYongSeng"
type input "ChenYongSeng"
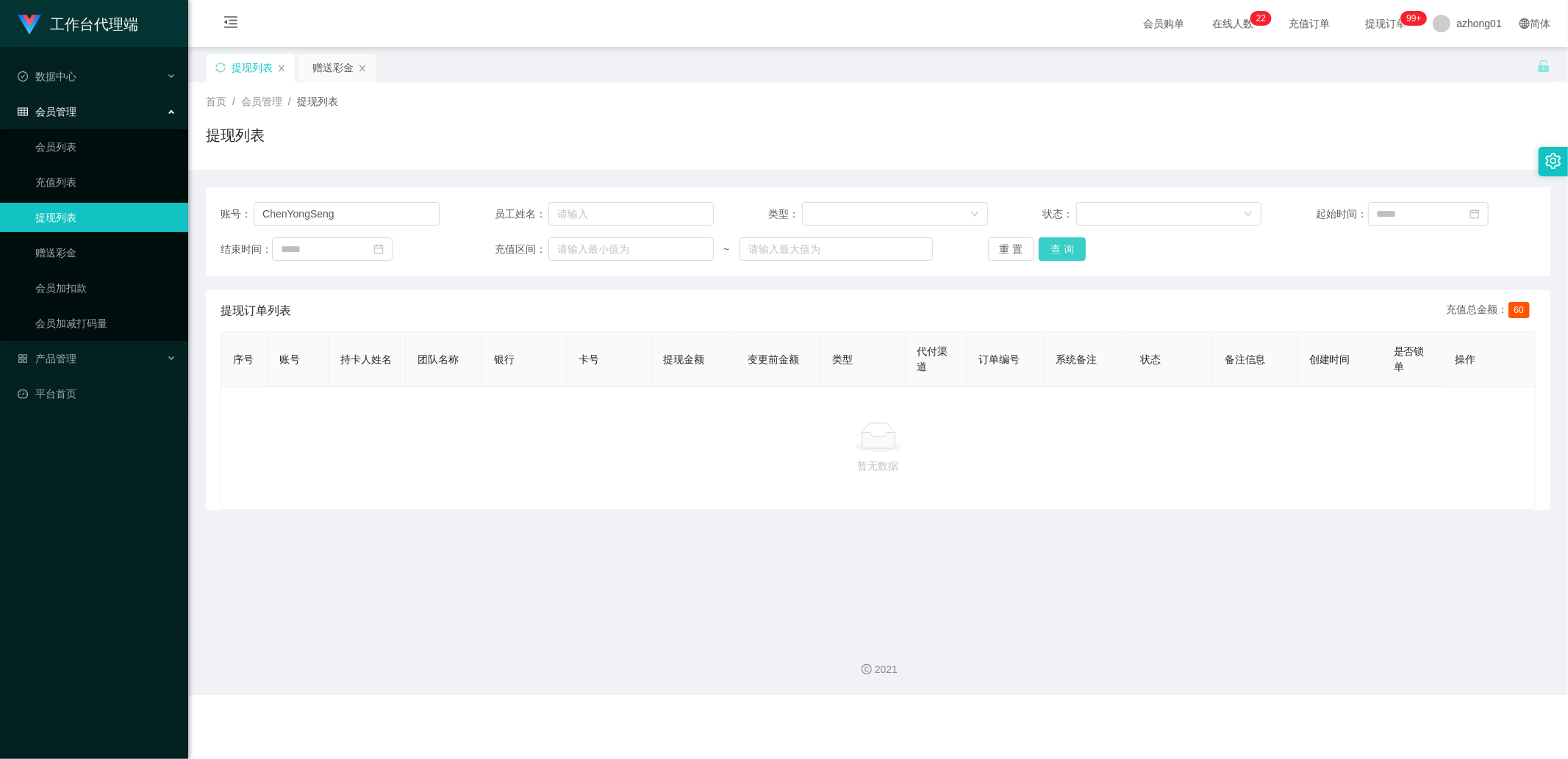
click at [1059, 248] on button "查 询" at bounding box center [1063, 249] width 47 height 24
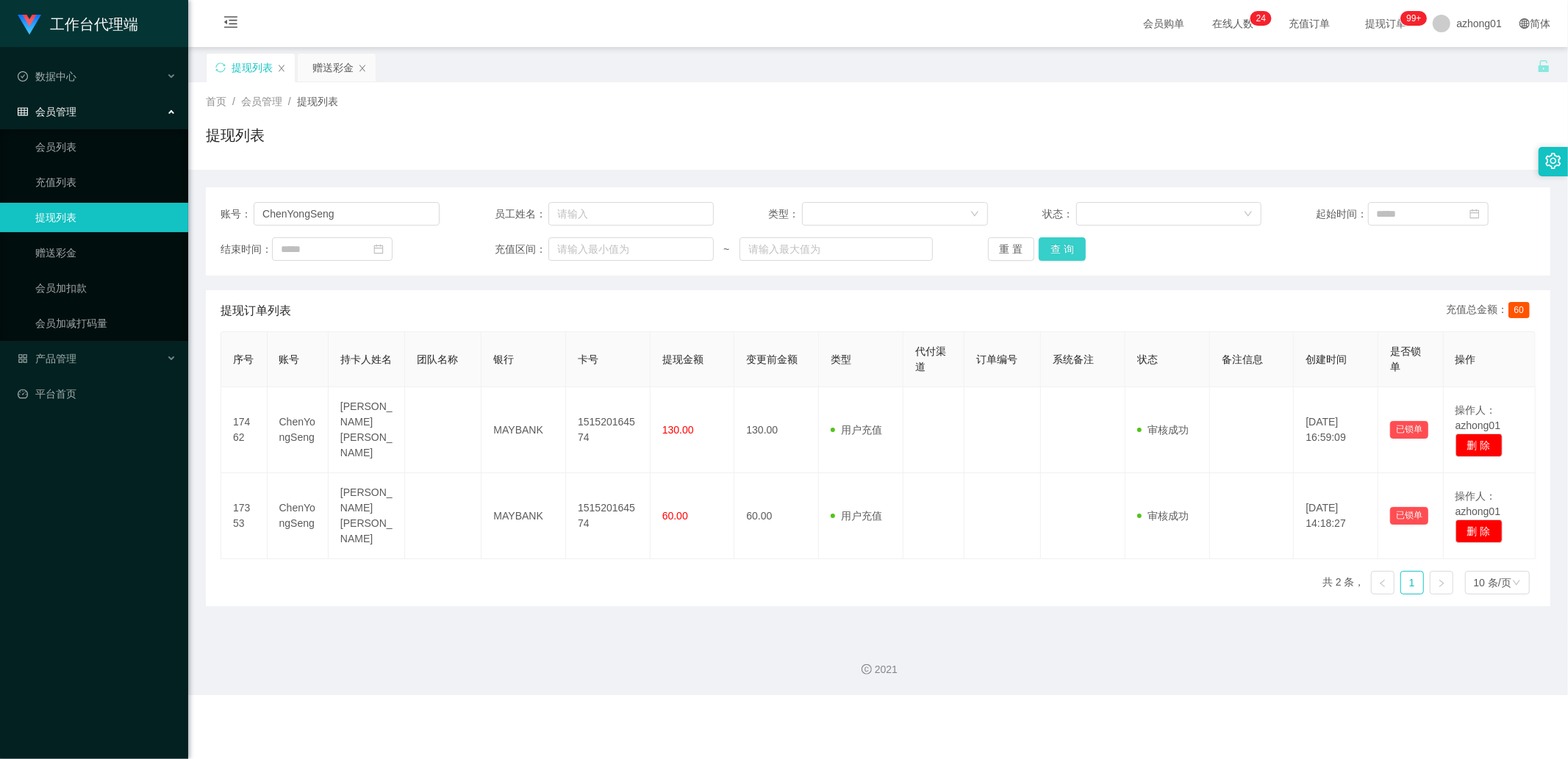
click at [1048, 243] on button "查 询" at bounding box center [1063, 249] width 47 height 24
